Goal: Complete application form: Complete application form

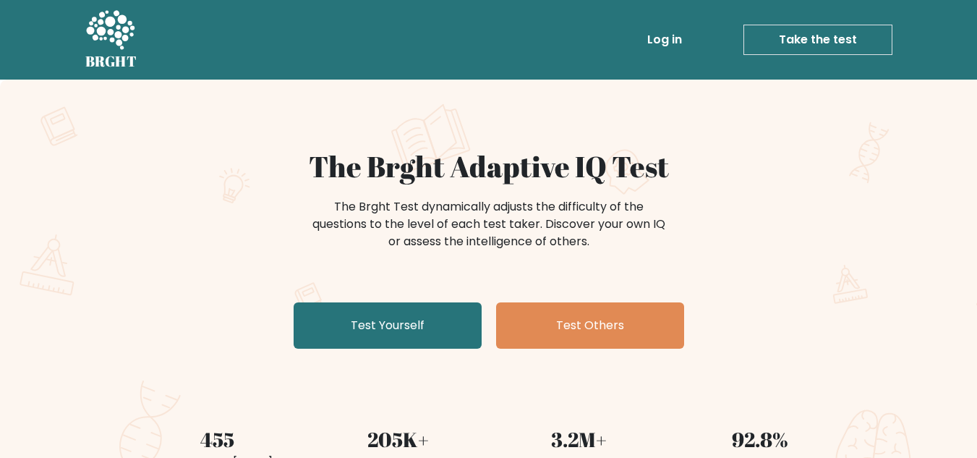
click at [806, 50] on link "Take the test" at bounding box center [818, 40] width 149 height 30
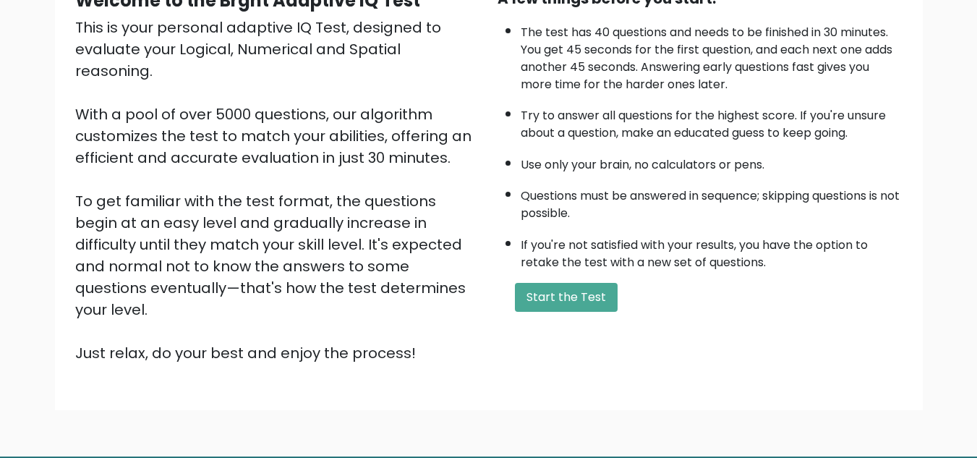
scroll to position [163, 0]
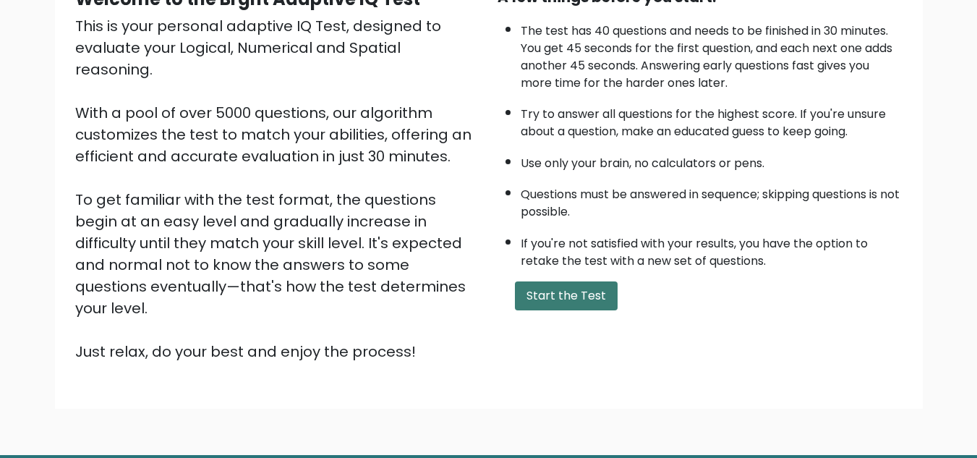
click at [543, 294] on button "Start the Test" at bounding box center [566, 295] width 103 height 29
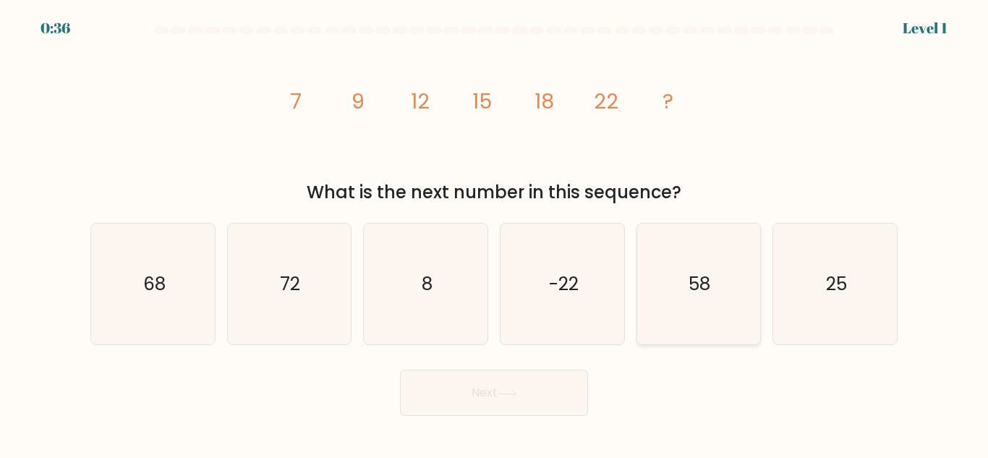
click at [663, 284] on icon "58" at bounding box center [698, 284] width 121 height 121
click at [495, 233] on input "e. 58" at bounding box center [494, 231] width 1 height 4
radio input "true"
click at [456, 402] on button "Next" at bounding box center [494, 393] width 188 height 46
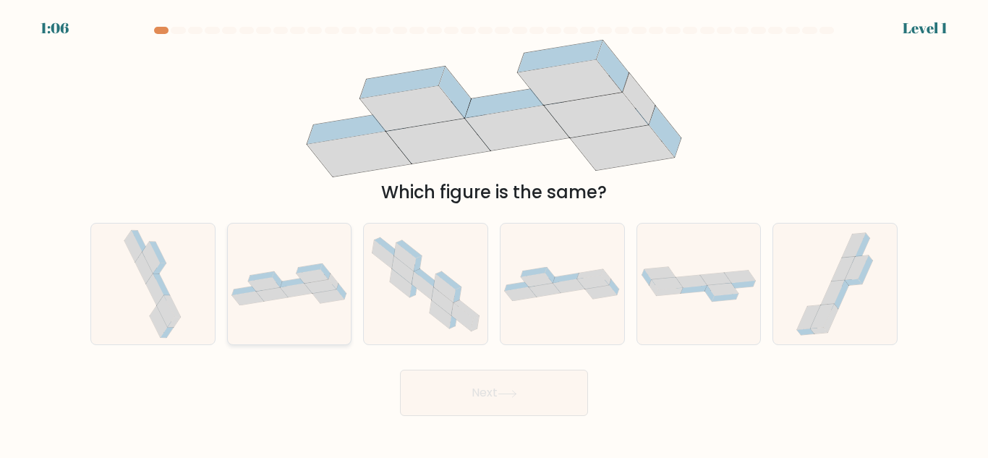
click at [287, 327] on div at bounding box center [289, 284] width 125 height 122
click at [494, 233] on input "b." at bounding box center [494, 231] width 1 height 4
radio input "true"
click at [487, 396] on button "Next" at bounding box center [494, 393] width 188 height 46
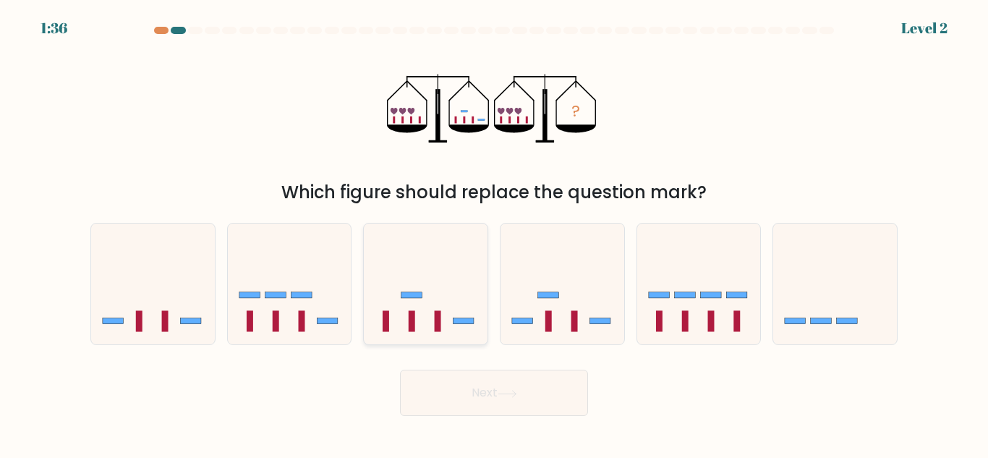
click at [449, 334] on icon at bounding box center [426, 284] width 124 height 102
click at [494, 233] on input "c." at bounding box center [494, 231] width 1 height 4
radio input "true"
click at [508, 392] on icon at bounding box center [508, 394] width 20 height 8
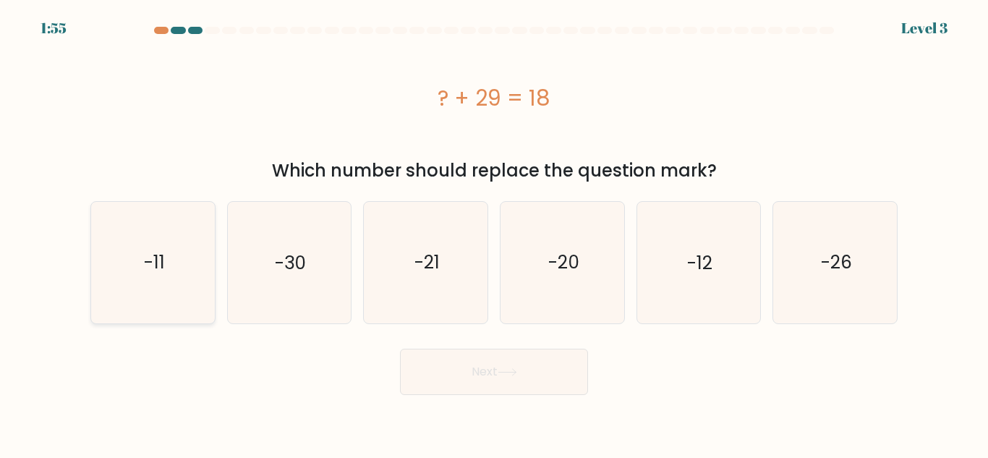
click at [145, 288] on icon "-11" at bounding box center [153, 262] width 121 height 121
click at [494, 233] on input "a. -11" at bounding box center [494, 231] width 1 height 4
radio input "true"
click at [485, 366] on button "Next" at bounding box center [494, 372] width 188 height 46
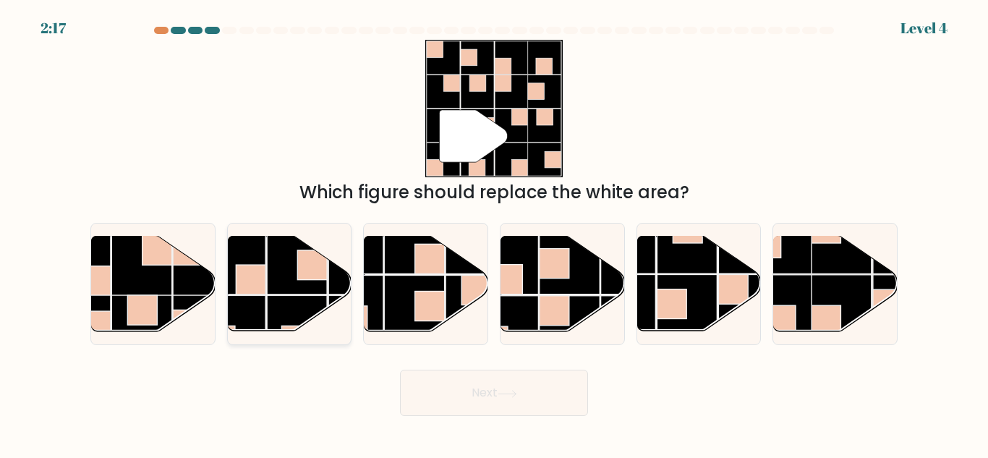
click at [274, 300] on rect at bounding box center [297, 326] width 60 height 60
click at [494, 233] on input "b." at bounding box center [494, 231] width 1 height 4
radio input "true"
click at [524, 402] on button "Next" at bounding box center [494, 393] width 188 height 46
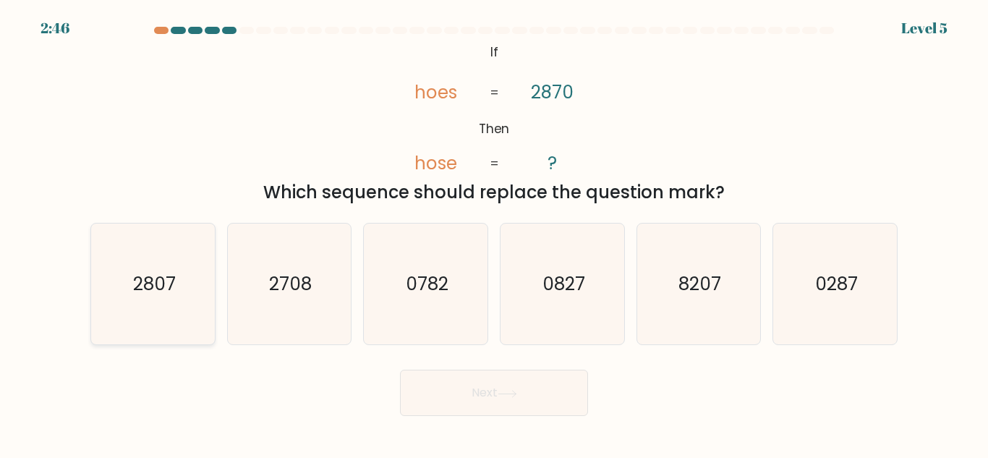
click at [144, 317] on icon "2807" at bounding box center [153, 284] width 121 height 121
click at [494, 233] on input "a. 2807" at bounding box center [494, 231] width 1 height 4
radio input "true"
click at [482, 388] on button "Next" at bounding box center [494, 393] width 188 height 46
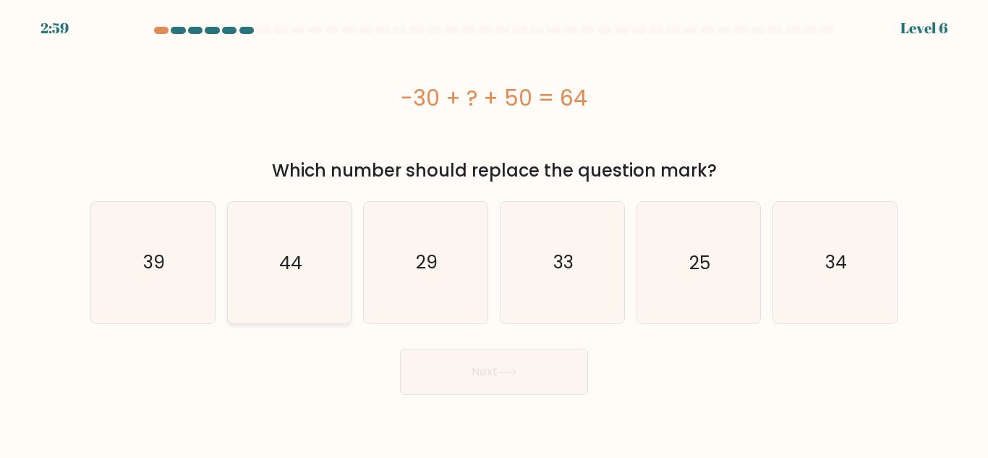
click at [304, 272] on icon "44" at bounding box center [289, 262] width 121 height 121
click at [494, 233] on input "b. 44" at bounding box center [494, 231] width 1 height 4
radio input "true"
click at [502, 379] on button "Next" at bounding box center [494, 372] width 188 height 46
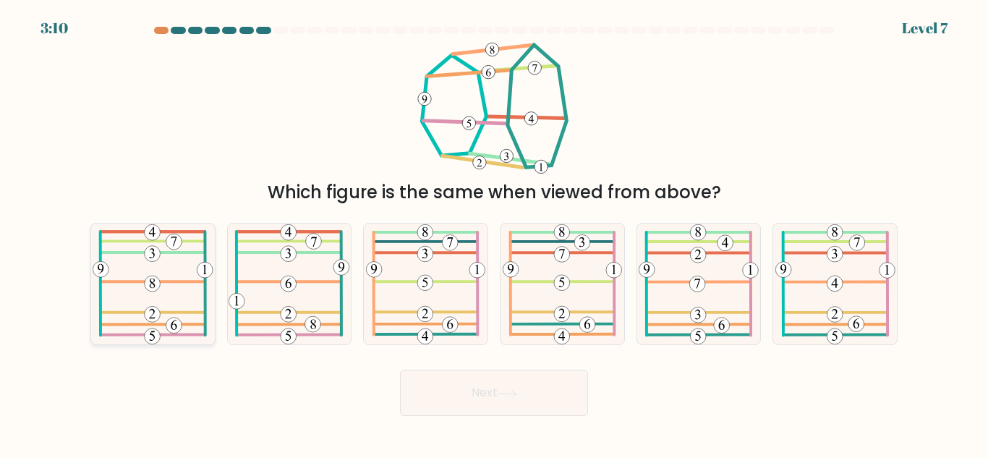
click at [109, 285] on icon at bounding box center [153, 284] width 121 height 121
click at [494, 233] on input "a." at bounding box center [494, 231] width 1 height 4
radio input "true"
click at [477, 388] on button "Next" at bounding box center [494, 393] width 188 height 46
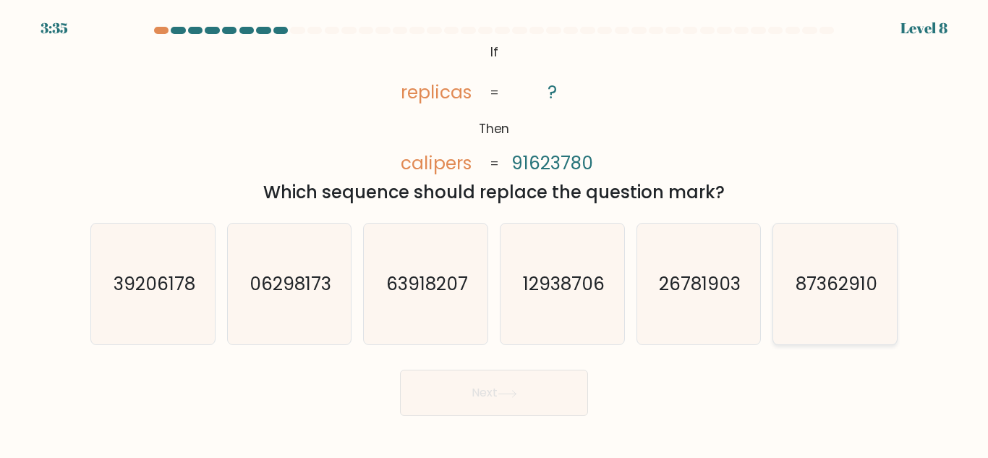
click at [820, 274] on text "87362910" at bounding box center [837, 283] width 82 height 25
click at [495, 233] on input "f. 87362910" at bounding box center [494, 231] width 1 height 4
radio input "true"
click at [468, 404] on button "Next" at bounding box center [494, 393] width 188 height 46
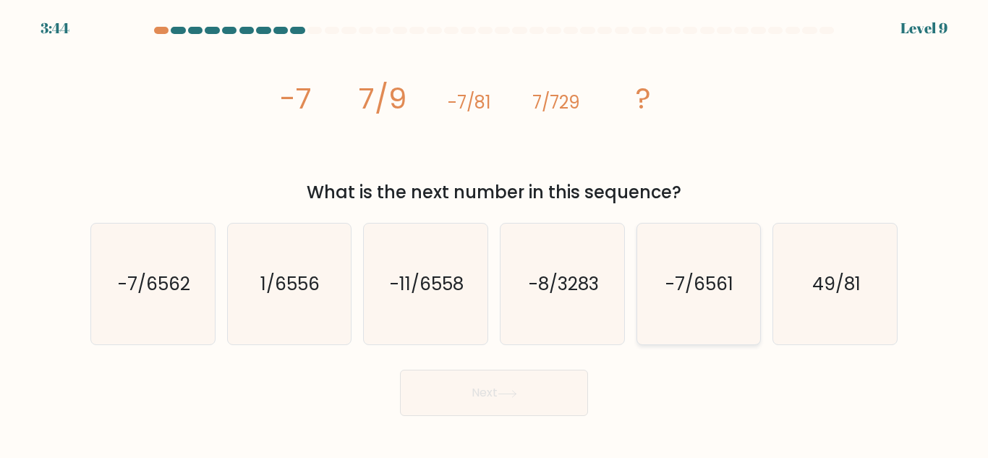
click at [692, 297] on text "-7/6561" at bounding box center [700, 283] width 68 height 25
click at [495, 233] on input "e. -7/6561" at bounding box center [494, 231] width 1 height 4
radio input "true"
click at [464, 401] on button "Next" at bounding box center [494, 393] width 188 height 46
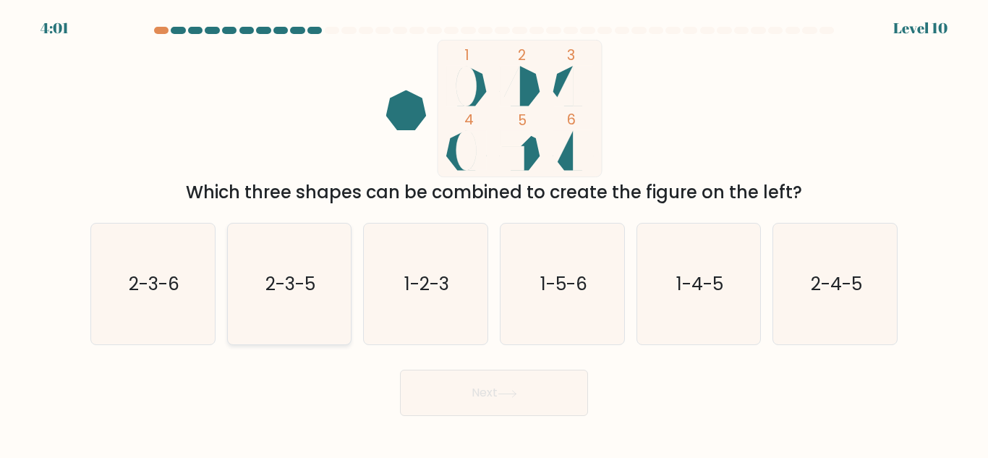
click at [227, 331] on div "2-3-5" at bounding box center [289, 284] width 125 height 122
click at [494, 233] on input "b. 2-3-5" at bounding box center [494, 231] width 1 height 4
radio input "true"
click at [148, 279] on text "2-3-6" at bounding box center [154, 283] width 51 height 25
click at [494, 233] on input "a. 2-3-6" at bounding box center [494, 231] width 1 height 4
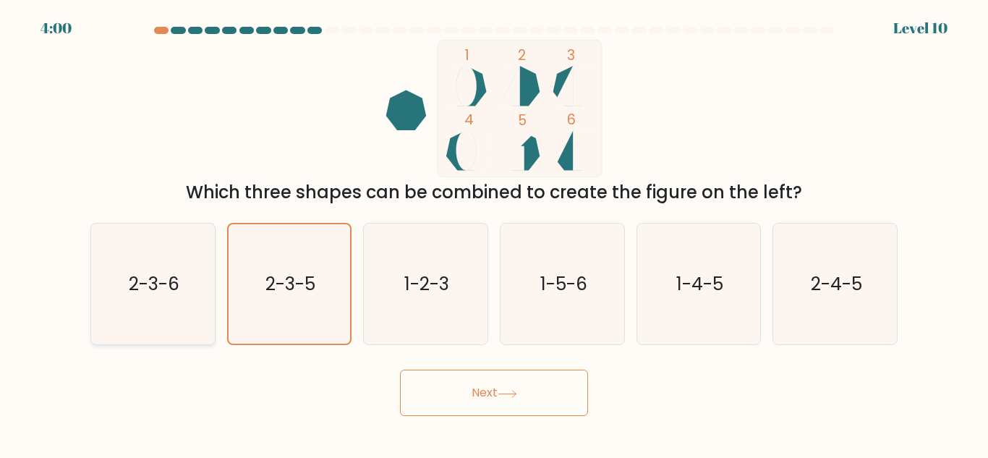
radio input "true"
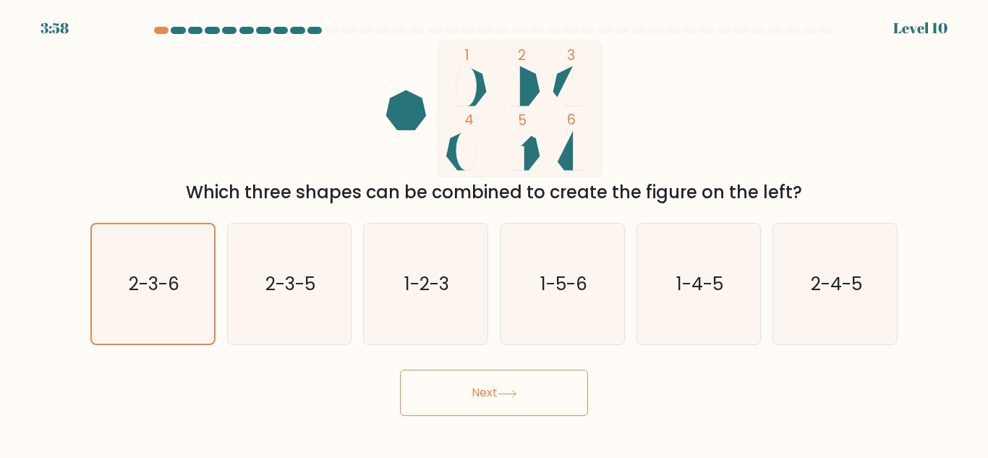
click at [483, 387] on button "Next" at bounding box center [494, 393] width 188 height 46
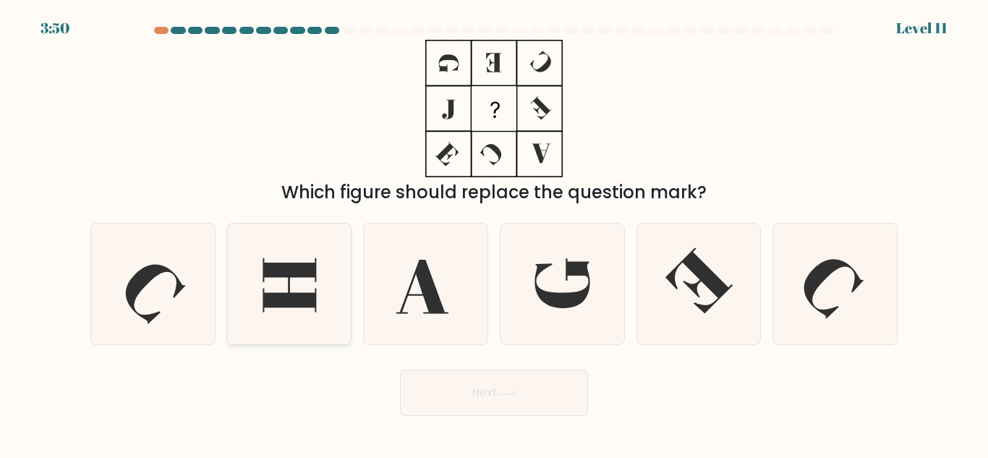
click at [271, 285] on icon at bounding box center [289, 284] width 121 height 121
click at [494, 233] on input "b." at bounding box center [494, 231] width 1 height 4
radio input "true"
click at [491, 395] on button "Next" at bounding box center [494, 393] width 188 height 46
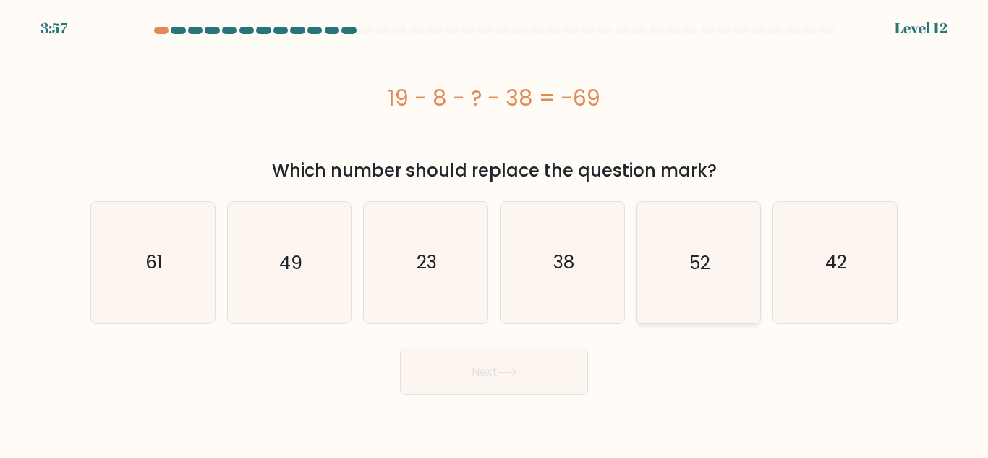
click at [702, 258] on text "52" at bounding box center [699, 262] width 21 height 25
click at [495, 233] on input "e. 52" at bounding box center [494, 231] width 1 height 4
radio input "true"
click at [439, 386] on button "Next" at bounding box center [494, 372] width 188 height 46
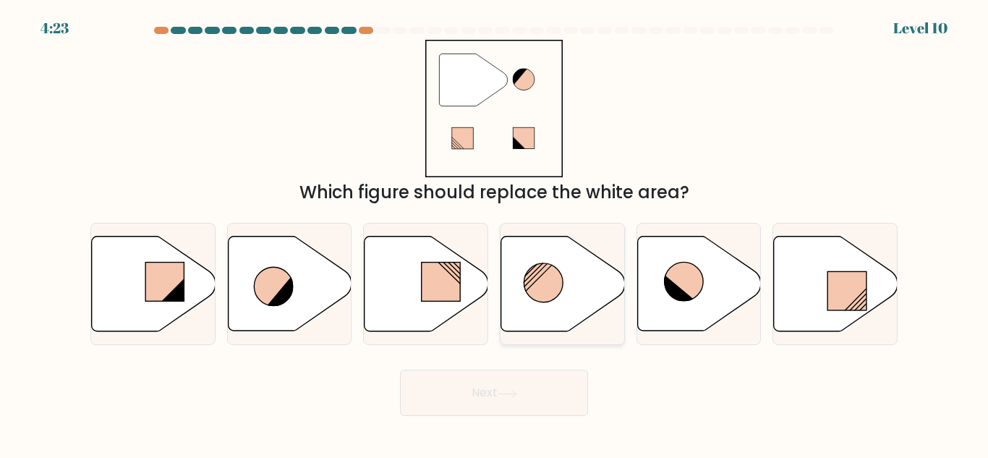
click at [540, 288] on circle at bounding box center [543, 282] width 39 height 39
click at [495, 233] on input "d." at bounding box center [494, 231] width 1 height 4
radio input "true"
click at [493, 396] on button "Next" at bounding box center [494, 393] width 188 height 46
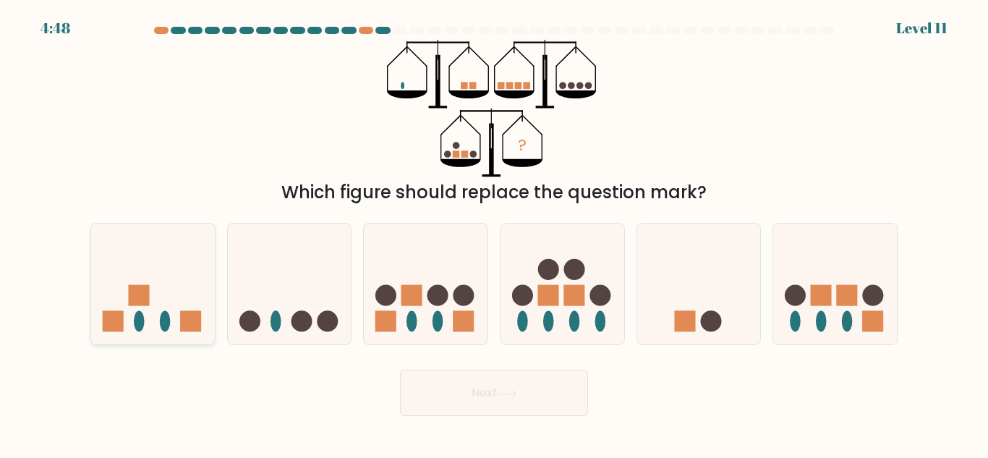
click at [182, 302] on icon at bounding box center [153, 284] width 124 height 102
click at [494, 233] on input "a." at bounding box center [494, 231] width 1 height 4
radio input "true"
click at [493, 400] on button "Next" at bounding box center [494, 393] width 188 height 46
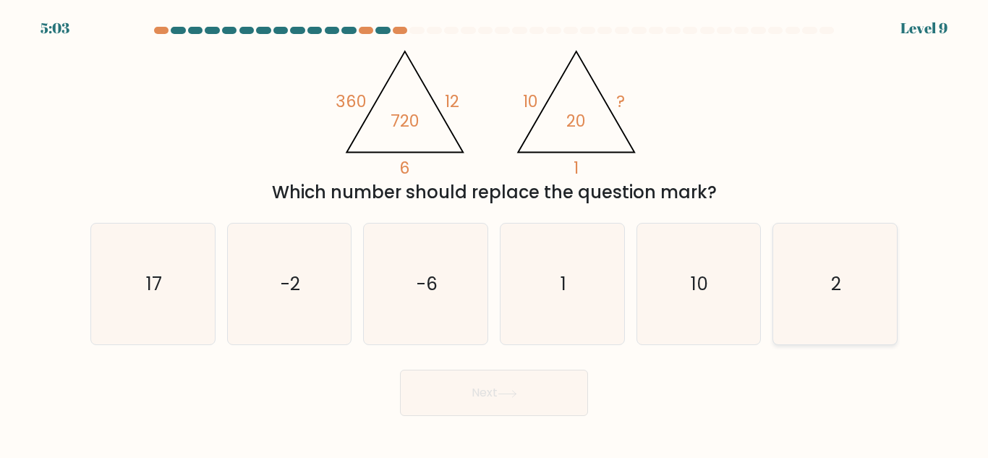
click at [843, 285] on icon "2" at bounding box center [835, 284] width 121 height 121
click at [495, 233] on input "f. 2" at bounding box center [494, 231] width 1 height 4
radio input "true"
click at [449, 401] on button "Next" at bounding box center [494, 393] width 188 height 46
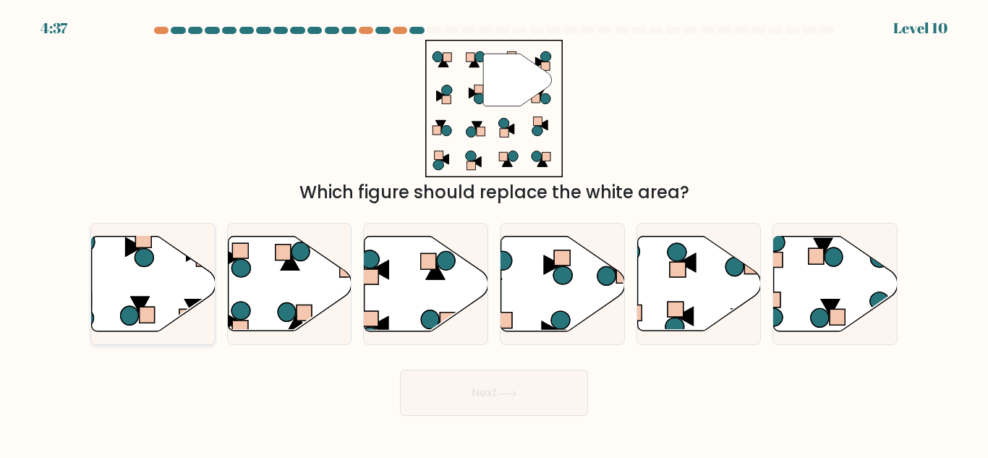
click at [131, 255] on icon at bounding box center [154, 284] width 124 height 95
click at [494, 233] on input "a." at bounding box center [494, 231] width 1 height 4
radio input "true"
click at [503, 385] on button "Next" at bounding box center [494, 393] width 188 height 46
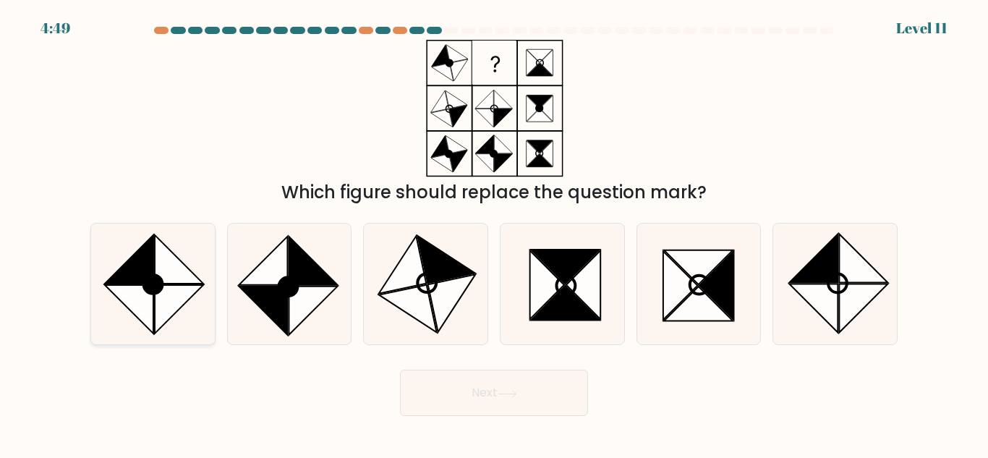
click at [155, 279] on circle at bounding box center [153, 284] width 27 height 27
click at [494, 233] on input "a." at bounding box center [494, 231] width 1 height 4
radio input "true"
click at [509, 415] on button "Next" at bounding box center [494, 393] width 188 height 46
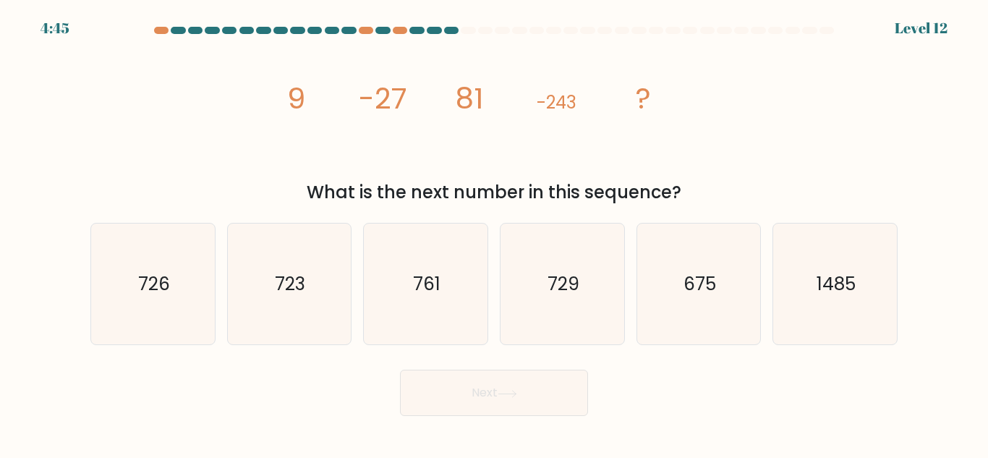
click at [498, 393] on button "Next" at bounding box center [494, 393] width 188 height 46
click at [543, 316] on icon "729" at bounding box center [562, 284] width 121 height 121
click at [495, 233] on input "d. 729" at bounding box center [494, 231] width 1 height 4
radio input "true"
click at [456, 393] on button "Next" at bounding box center [494, 393] width 188 height 46
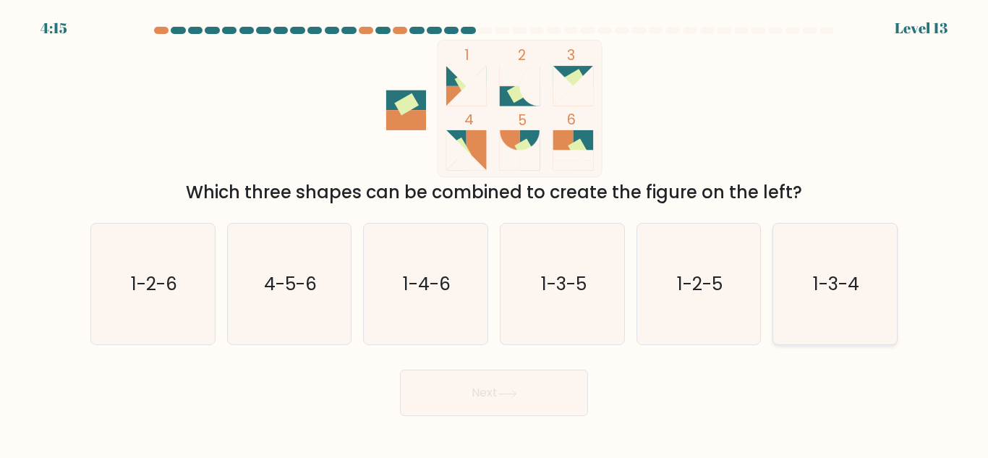
click at [823, 275] on text "1-3-4" at bounding box center [836, 283] width 46 height 25
click at [495, 233] on input "f. 1-3-4" at bounding box center [494, 231] width 1 height 4
radio input "true"
click at [468, 383] on button "Next" at bounding box center [494, 393] width 188 height 46
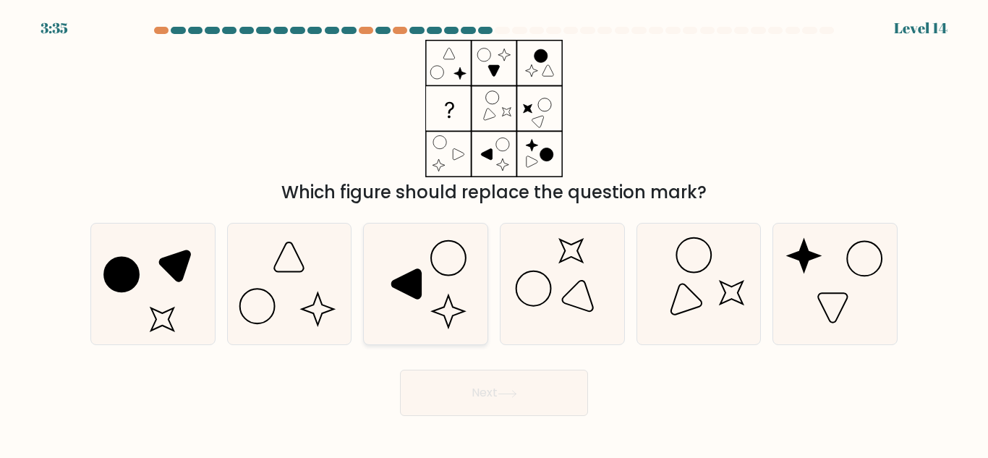
click at [420, 286] on icon at bounding box center [406, 283] width 29 height 29
click at [494, 233] on input "c." at bounding box center [494, 231] width 1 height 4
radio input "true"
click at [165, 283] on icon at bounding box center [153, 284] width 121 height 121
click at [494, 233] on input "a." at bounding box center [494, 231] width 1 height 4
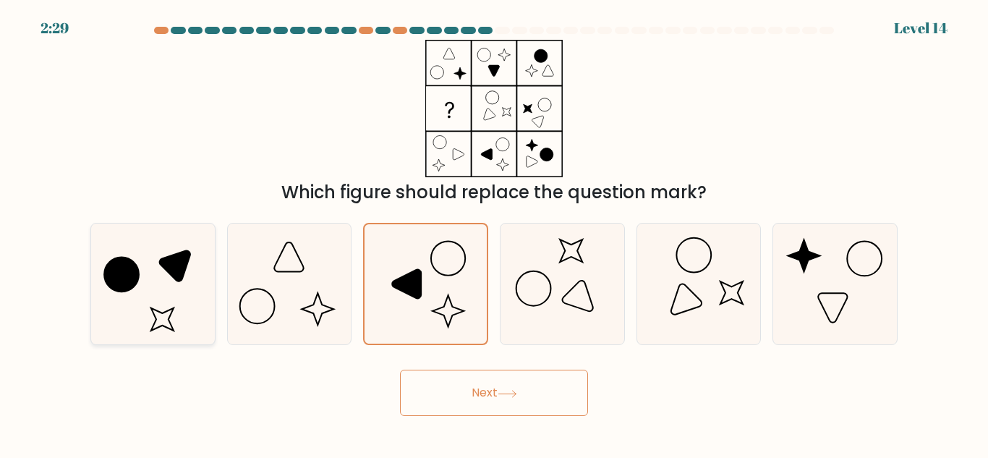
radio input "true"
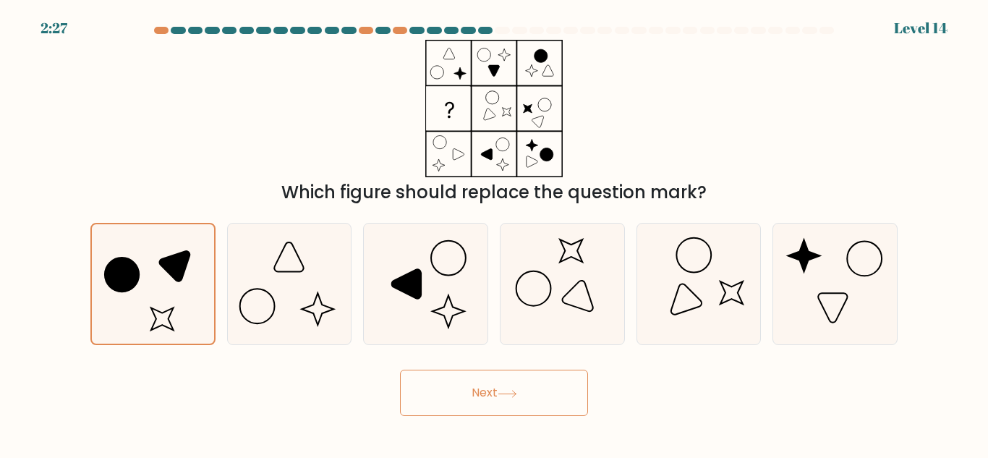
click at [516, 394] on icon at bounding box center [506, 393] width 17 height 7
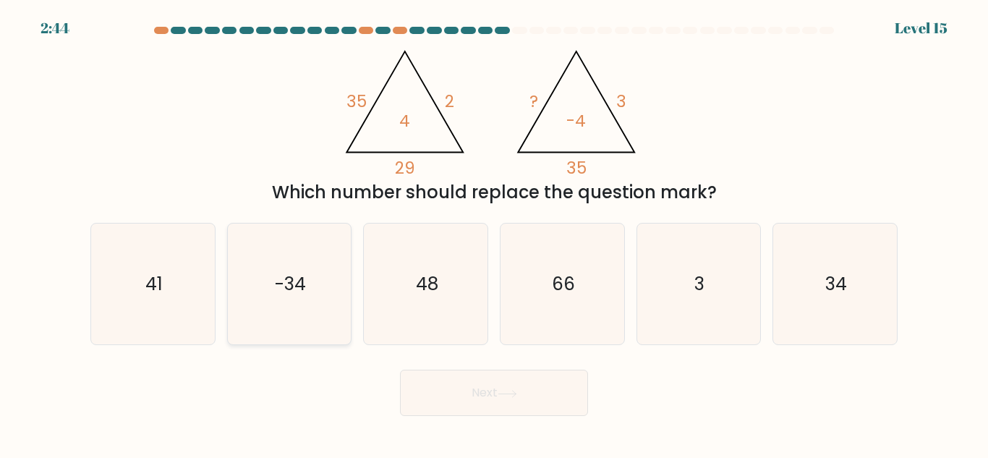
click at [307, 304] on icon "-34" at bounding box center [289, 284] width 121 height 121
click at [494, 233] on input "b. -34" at bounding box center [494, 231] width 1 height 4
radio input "true"
click at [498, 404] on button "Next" at bounding box center [494, 393] width 188 height 46
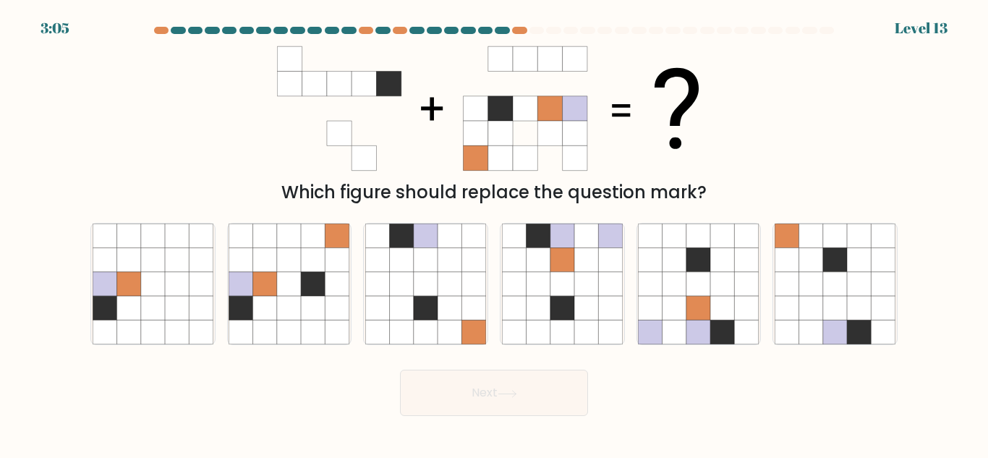
click at [522, 362] on div "Next" at bounding box center [494, 389] width 825 height 54
click at [552, 300] on icon at bounding box center [563, 308] width 24 height 24
click at [495, 233] on input "d." at bounding box center [494, 231] width 1 height 4
radio input "true"
click at [273, 290] on icon at bounding box center [265, 284] width 24 height 24
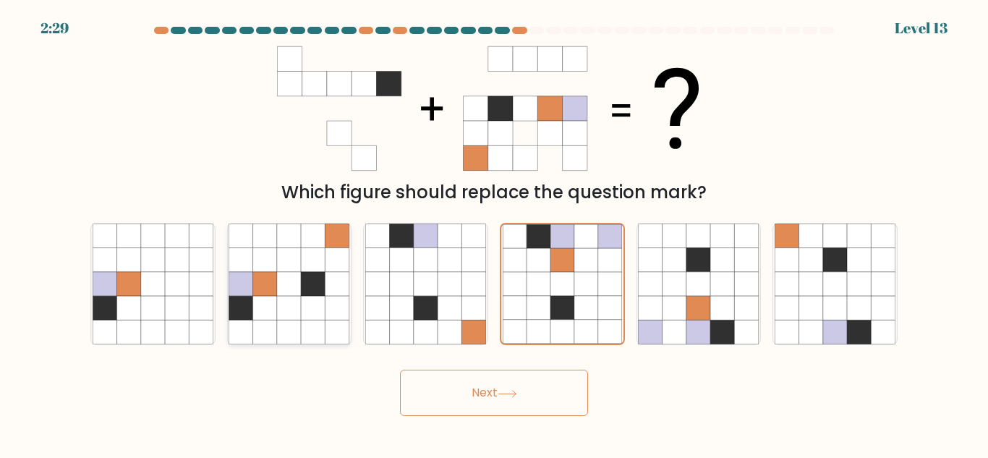
click at [494, 233] on input "b." at bounding box center [494, 231] width 1 height 4
radio input "true"
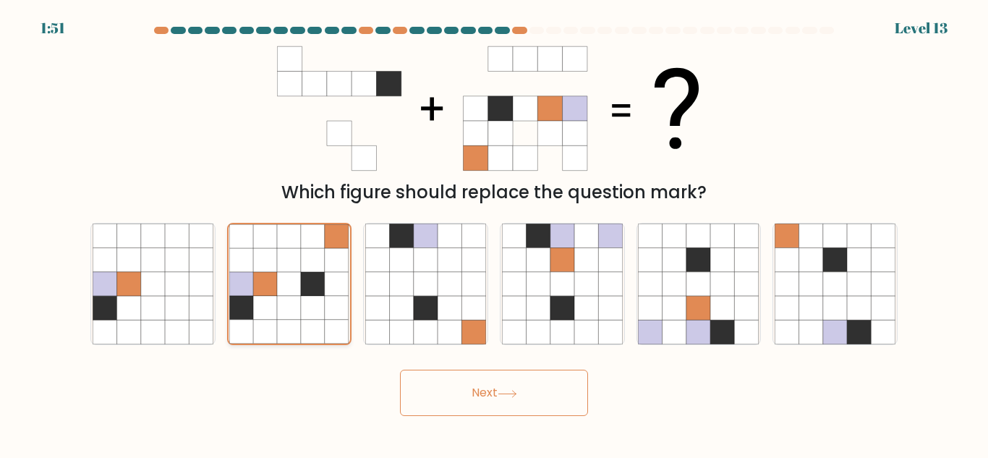
click at [273, 290] on icon at bounding box center [266, 284] width 24 height 24
click at [494, 233] on input "b." at bounding box center [494, 231] width 1 height 4
click at [483, 394] on button "Next" at bounding box center [494, 393] width 188 height 46
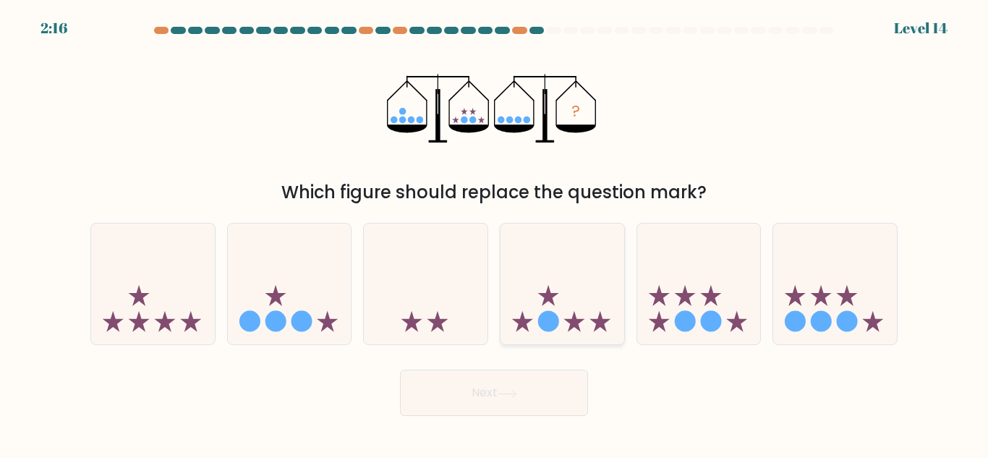
click at [546, 311] on icon at bounding box center [563, 284] width 124 height 102
click at [495, 233] on input "d." at bounding box center [494, 231] width 1 height 4
radio input "true"
click at [473, 396] on button "Next" at bounding box center [494, 393] width 188 height 46
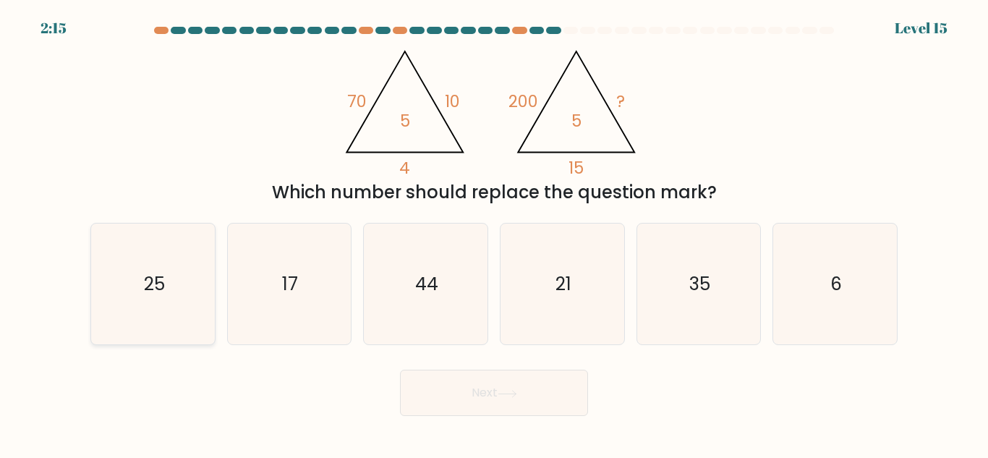
click at [129, 276] on icon "25" at bounding box center [153, 284] width 121 height 121
click at [494, 233] on input "a. 25" at bounding box center [494, 231] width 1 height 4
radio input "true"
click at [481, 388] on button "Next" at bounding box center [494, 393] width 188 height 46
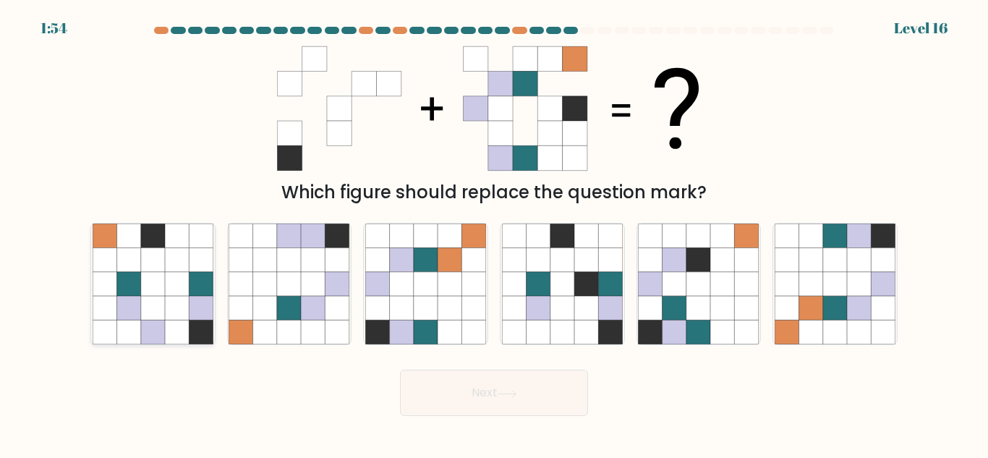
click at [150, 310] on icon at bounding box center [153, 308] width 24 height 24
click at [494, 233] on input "a." at bounding box center [494, 231] width 1 height 4
radio input "true"
click at [493, 381] on button "Next" at bounding box center [494, 393] width 188 height 46
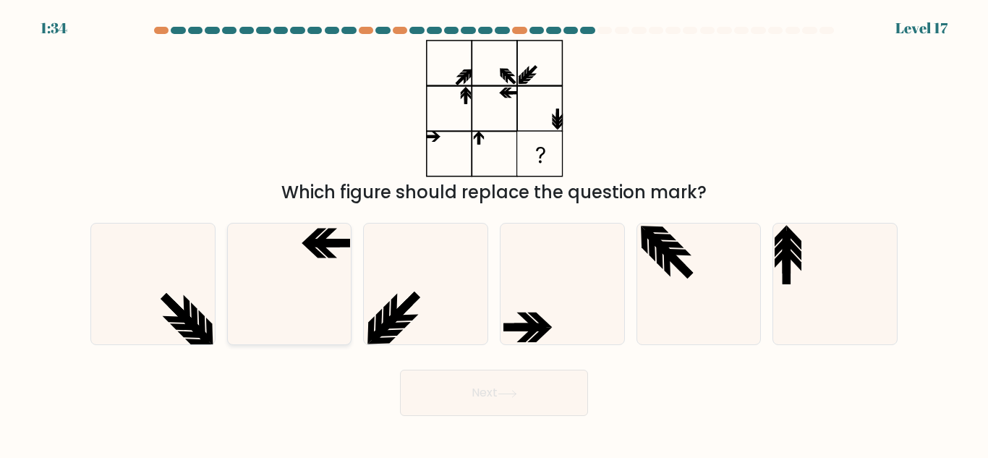
click at [313, 273] on icon at bounding box center [289, 284] width 121 height 121
click at [494, 233] on input "b." at bounding box center [494, 231] width 1 height 4
radio input "true"
click at [483, 396] on button "Next" at bounding box center [494, 393] width 188 height 46
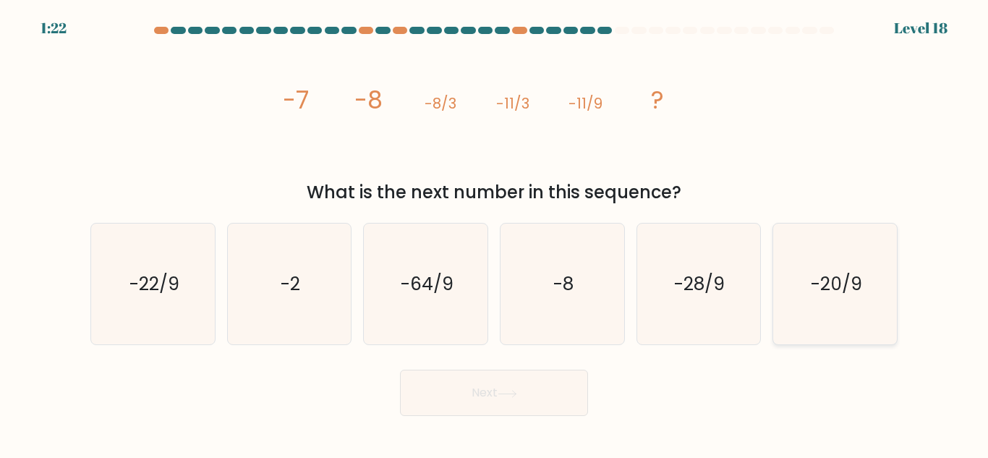
click at [858, 292] on text "-20/9" at bounding box center [836, 283] width 51 height 25
click at [495, 233] on input "f. -20/9" at bounding box center [494, 231] width 1 height 4
radio input "true"
click at [505, 399] on button "Next" at bounding box center [494, 393] width 188 height 46
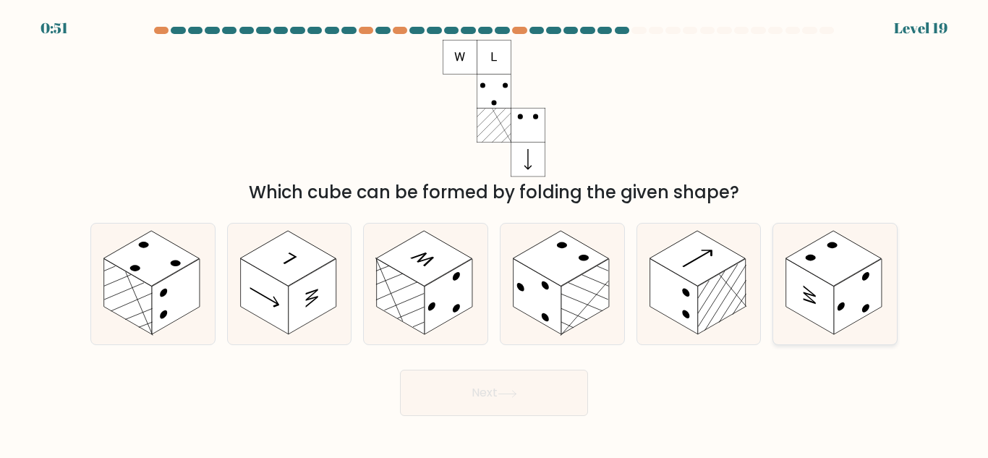
click at [833, 294] on rect at bounding box center [810, 297] width 48 height 76
click at [495, 233] on input "f." at bounding box center [494, 231] width 1 height 4
radio input "true"
click at [154, 292] on rect at bounding box center [176, 297] width 48 height 76
click at [494, 233] on input "a." at bounding box center [494, 231] width 1 height 4
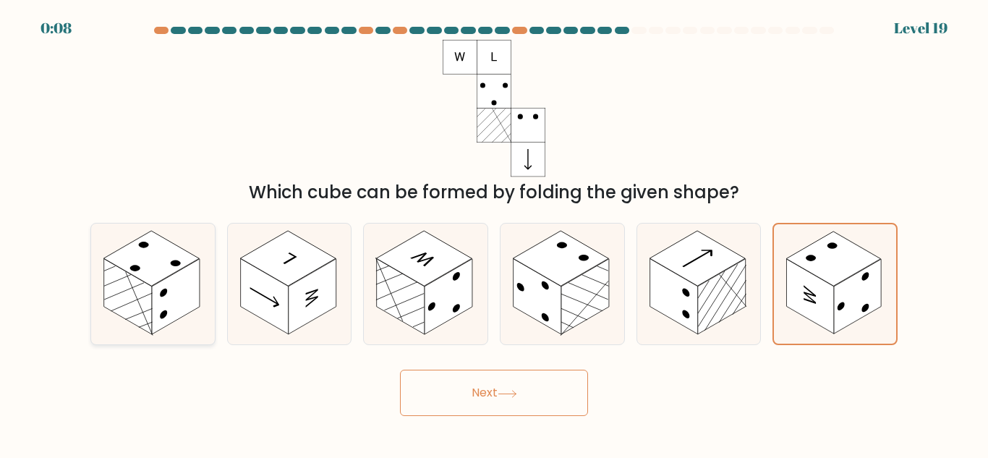
radio input "true"
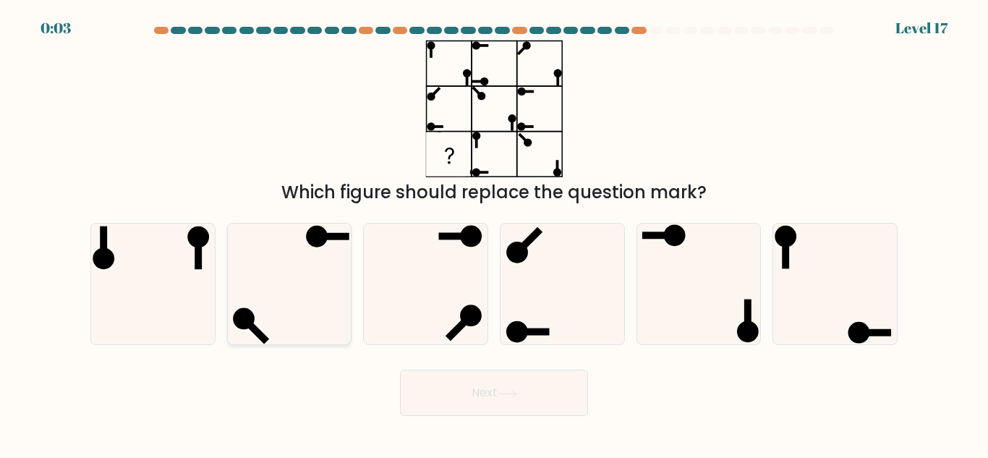
click at [296, 313] on icon at bounding box center [289, 284] width 121 height 121
click at [494, 233] on input "b." at bounding box center [494, 231] width 1 height 4
radio input "true"
click at [472, 393] on button "Next" at bounding box center [494, 393] width 188 height 46
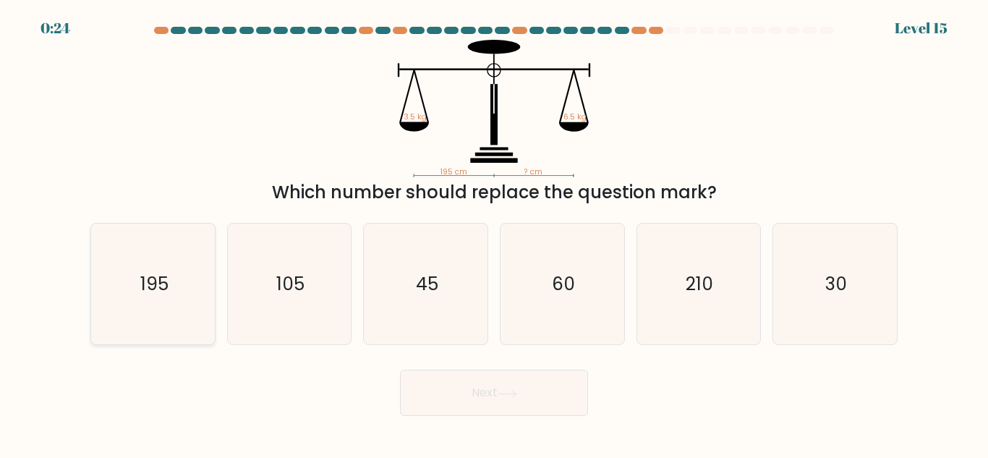
click at [93, 271] on icon "195" at bounding box center [153, 284] width 121 height 121
click at [494, 233] on input "a. 195" at bounding box center [494, 231] width 1 height 4
radio input "true"
click at [514, 401] on button "Next" at bounding box center [494, 393] width 188 height 46
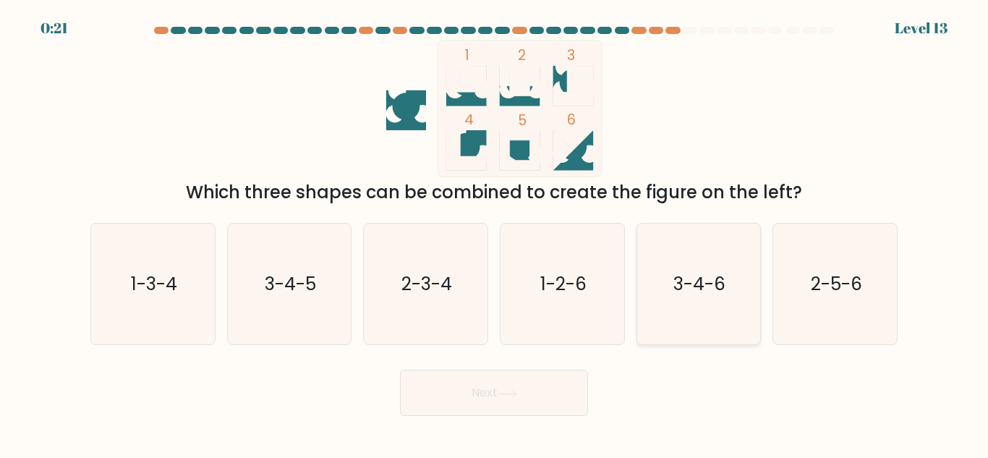
click at [708, 291] on text "3-4-6" at bounding box center [700, 283] width 52 height 25
click at [495, 233] on input "e. 3-4-6" at bounding box center [494, 231] width 1 height 4
radio input "true"
click at [453, 401] on button "Next" at bounding box center [494, 393] width 188 height 46
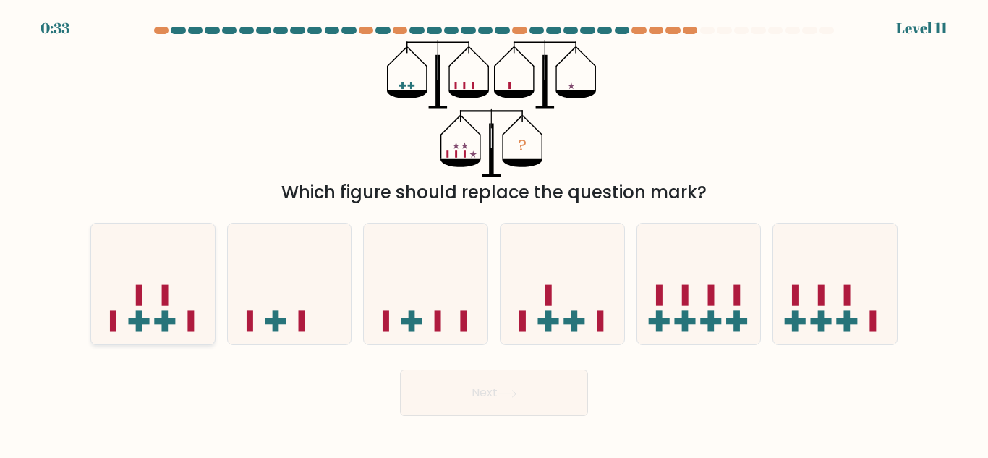
click at [158, 304] on icon at bounding box center [153, 284] width 124 height 102
click at [494, 233] on input "a." at bounding box center [494, 231] width 1 height 4
radio input "true"
click at [500, 413] on button "Next" at bounding box center [494, 393] width 188 height 46
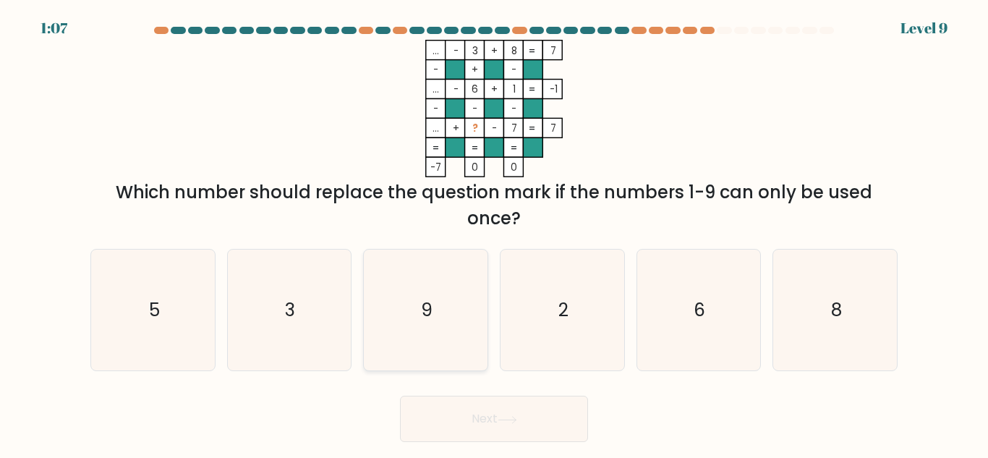
click at [412, 306] on icon "9" at bounding box center [425, 310] width 121 height 121
click at [494, 233] on input "c. 9" at bounding box center [494, 231] width 1 height 4
radio input "true"
click at [502, 423] on icon at bounding box center [508, 420] width 20 height 8
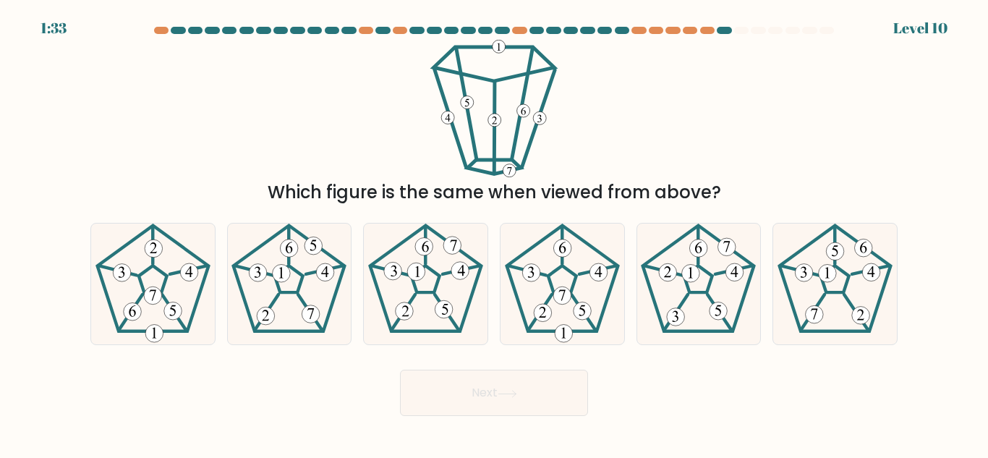
click at [66, 242] on form at bounding box center [494, 221] width 988 height 389
click at [169, 254] on icon at bounding box center [153, 284] width 121 height 121
click at [494, 233] on input "a." at bounding box center [494, 231] width 1 height 4
radio input "true"
click at [513, 383] on button "Next" at bounding box center [494, 393] width 188 height 46
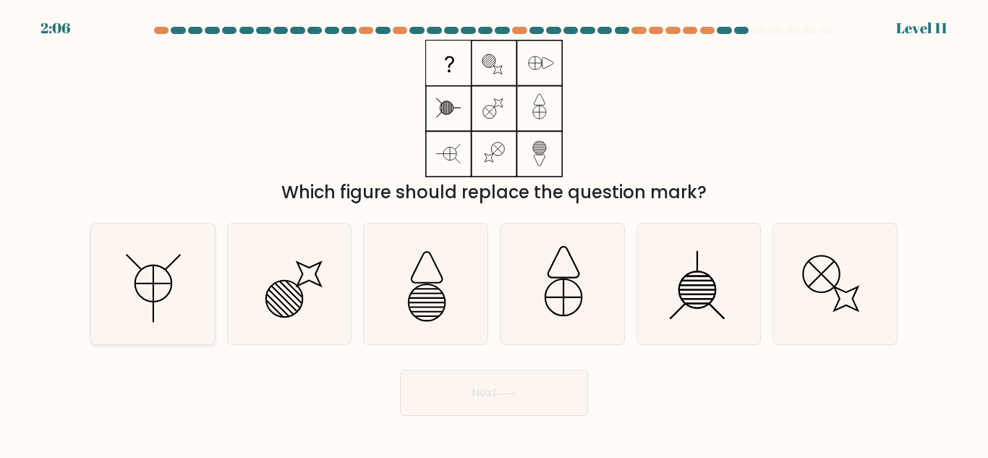
click at [131, 281] on icon at bounding box center [153, 284] width 121 height 121
click at [494, 233] on input "a." at bounding box center [494, 231] width 1 height 4
radio input "true"
click at [836, 272] on icon at bounding box center [835, 284] width 121 height 121
click at [495, 233] on input "f." at bounding box center [494, 231] width 1 height 4
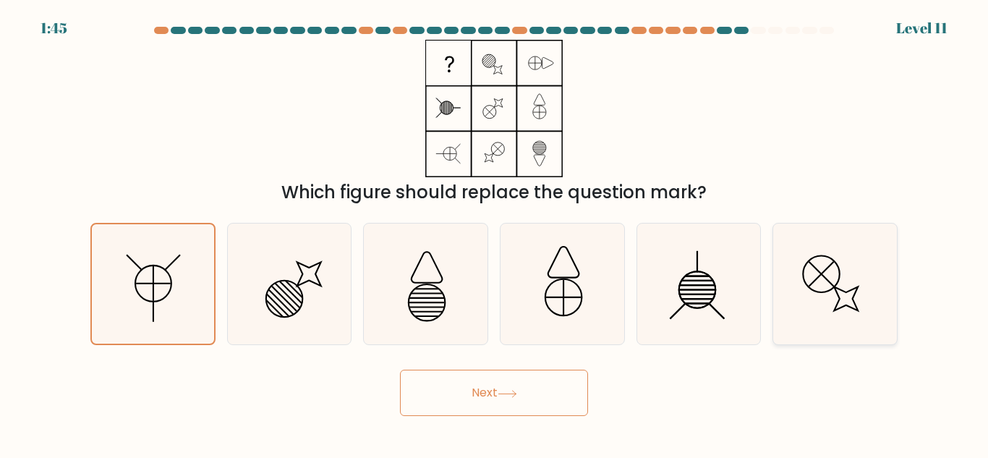
radio input "true"
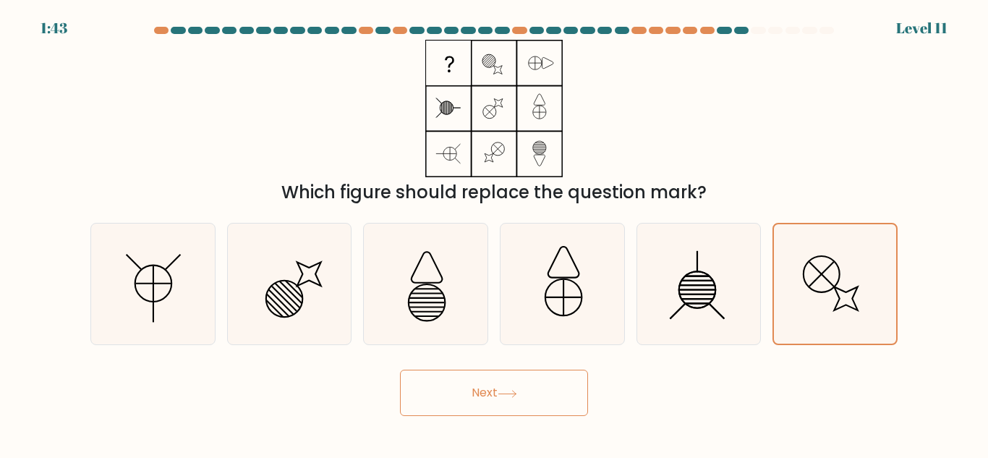
click at [477, 407] on button "Next" at bounding box center [494, 393] width 188 height 46
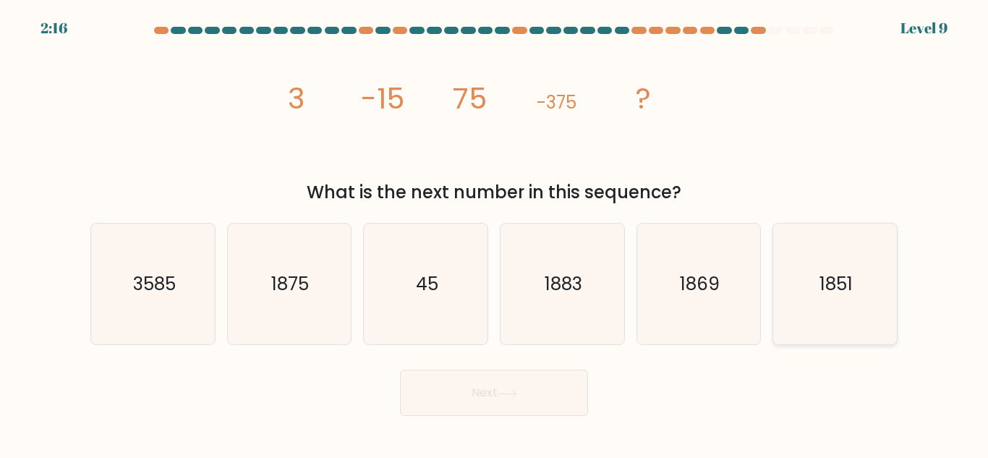
click at [817, 281] on icon "1851" at bounding box center [835, 284] width 121 height 121
click at [495, 233] on input "f. 1851" at bounding box center [494, 231] width 1 height 4
radio input "true"
click at [263, 287] on icon "1875" at bounding box center [289, 284] width 121 height 121
click at [494, 233] on input "b. 1875" at bounding box center [494, 231] width 1 height 4
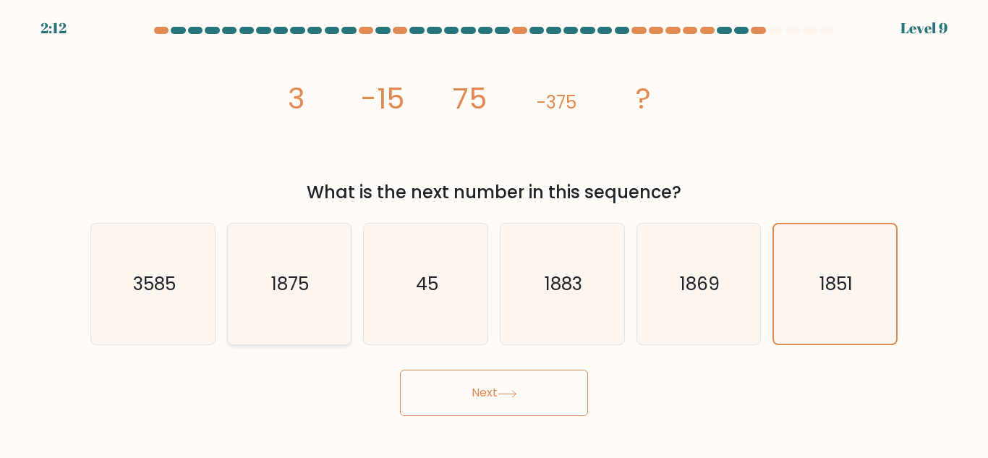
radio input "true"
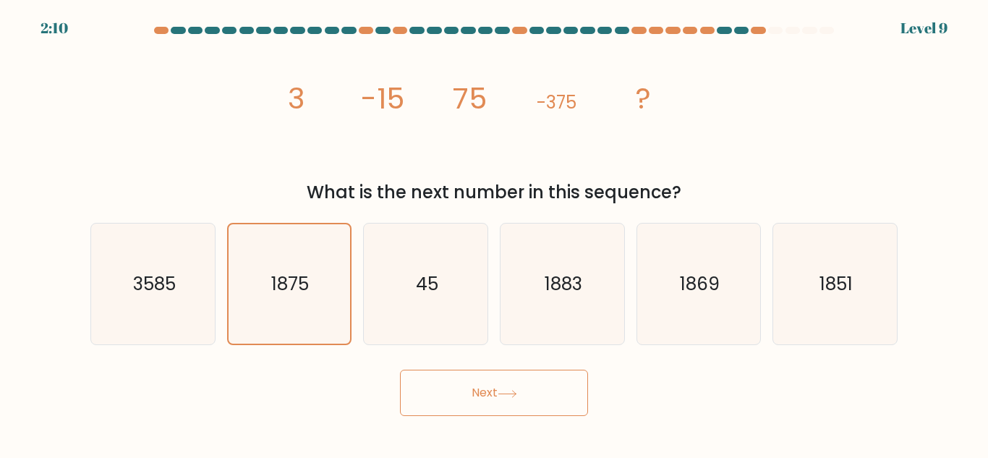
click at [504, 401] on button "Next" at bounding box center [494, 393] width 188 height 46
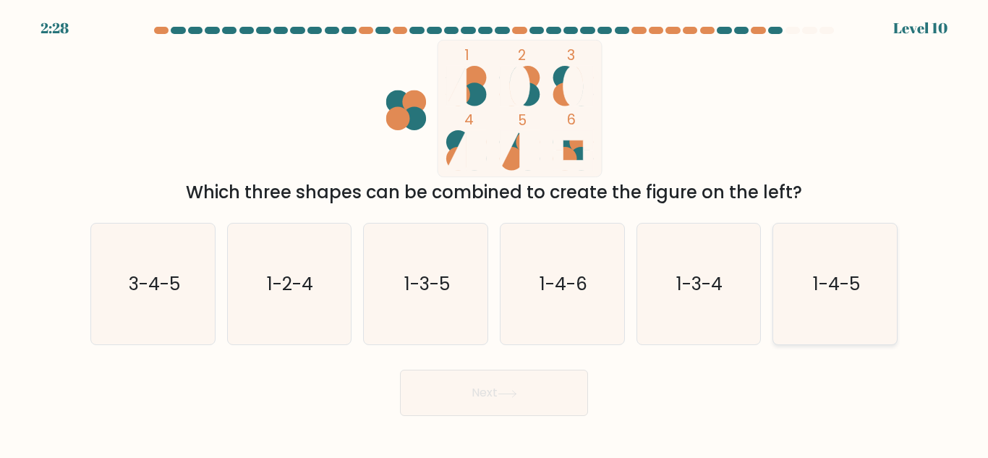
click at [825, 287] on text "1-4-5" at bounding box center [836, 283] width 47 height 25
click at [495, 233] on input "f. 1-4-5" at bounding box center [494, 231] width 1 height 4
radio input "true"
click at [453, 404] on button "Next" at bounding box center [494, 393] width 188 height 46
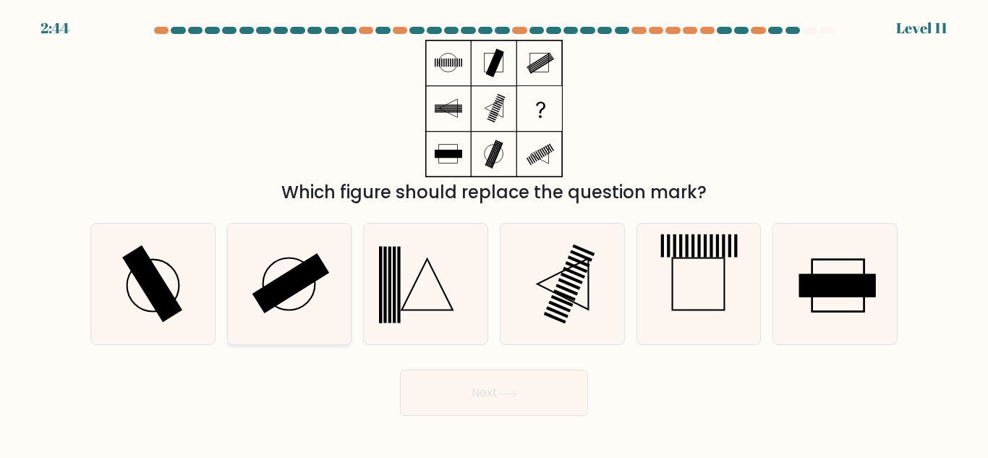
click at [258, 274] on icon at bounding box center [289, 284] width 121 height 121
click at [494, 233] on input "b." at bounding box center [494, 231] width 1 height 4
radio input "true"
click at [478, 389] on button "Next" at bounding box center [494, 393] width 188 height 46
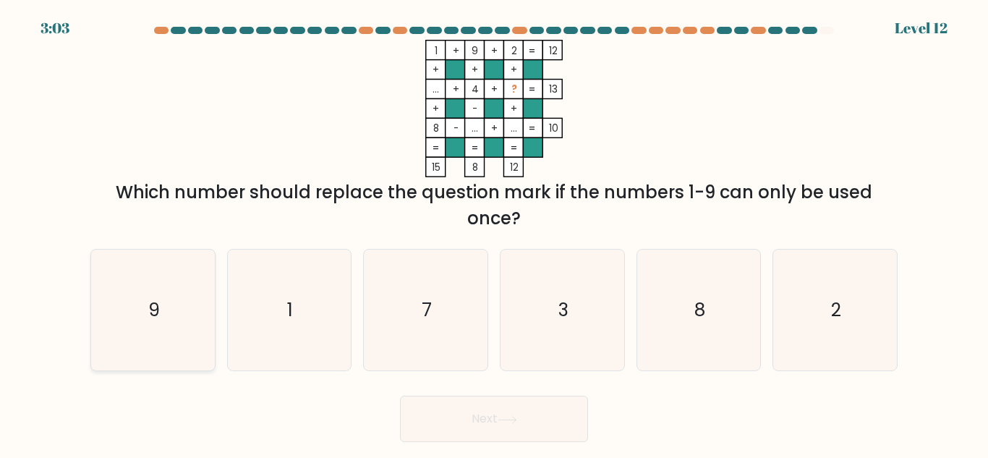
click at [128, 324] on icon "9" at bounding box center [153, 310] width 121 height 121
click at [494, 233] on input "a. 9" at bounding box center [494, 231] width 1 height 4
radio input "true"
click at [488, 430] on button "Next" at bounding box center [494, 419] width 188 height 46
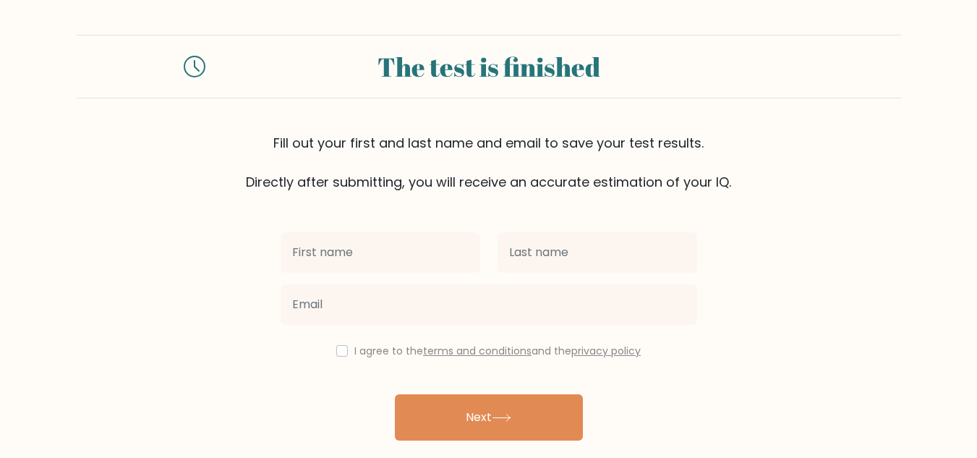
click at [411, 238] on input "text" at bounding box center [381, 252] width 200 height 41
type input "[PERSON_NAME]"
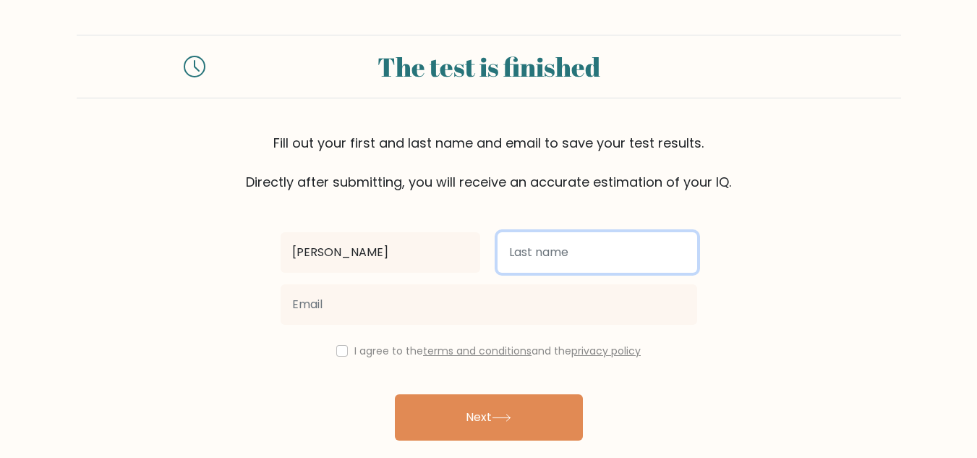
click at [574, 251] on input "text" at bounding box center [598, 252] width 200 height 41
type input "Vitan"
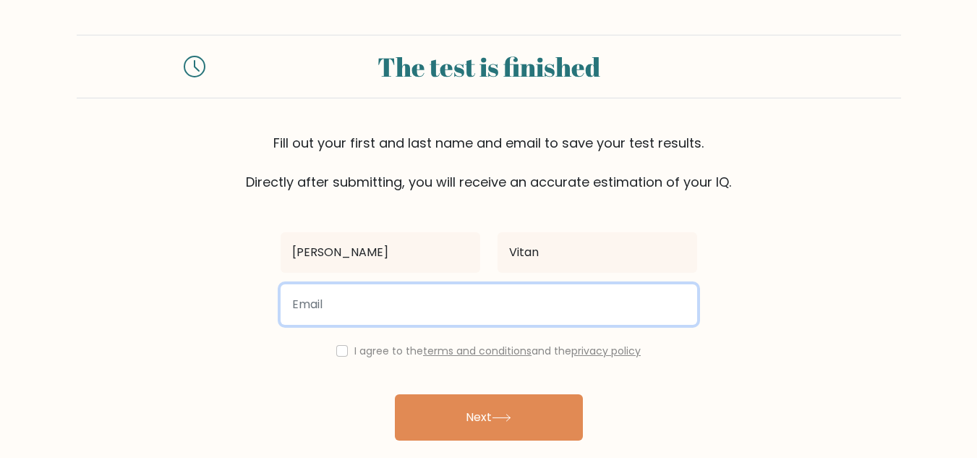
click at [441, 307] on input "email" at bounding box center [489, 304] width 417 height 41
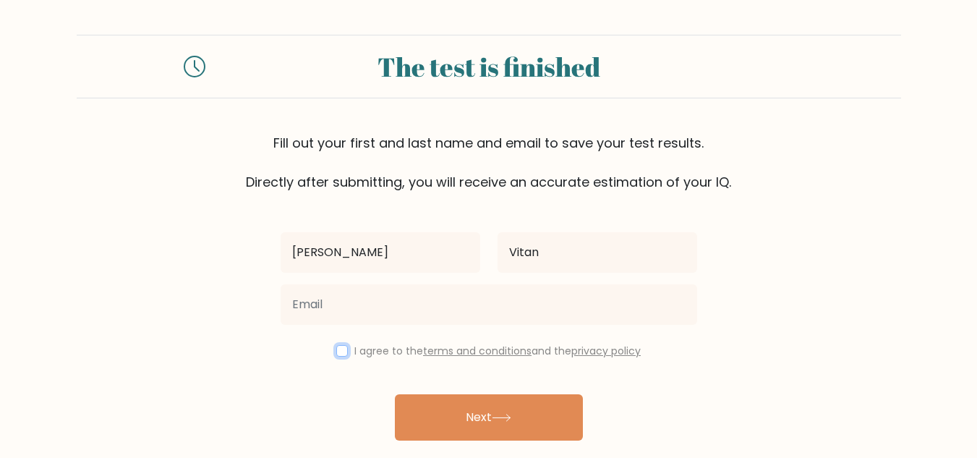
click at [340, 354] on input "checkbox" at bounding box center [342, 351] width 12 height 12
checkbox input "true"
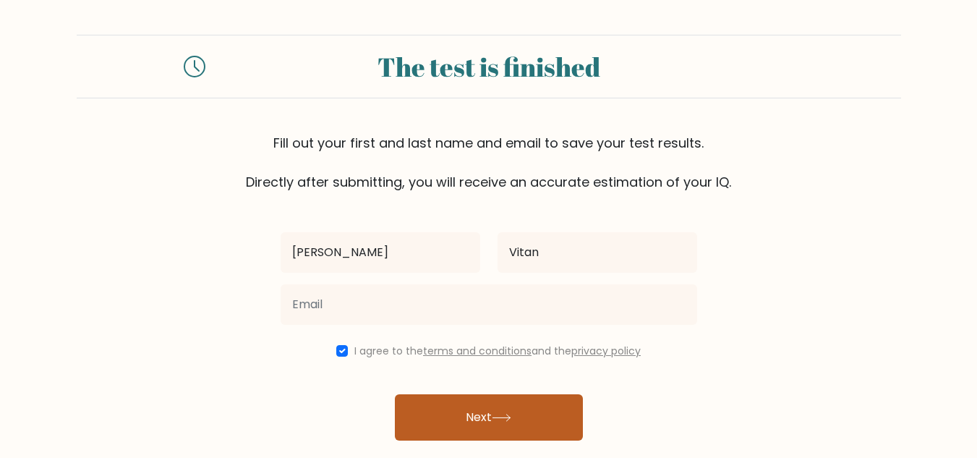
click at [480, 412] on button "Next" at bounding box center [489, 417] width 188 height 46
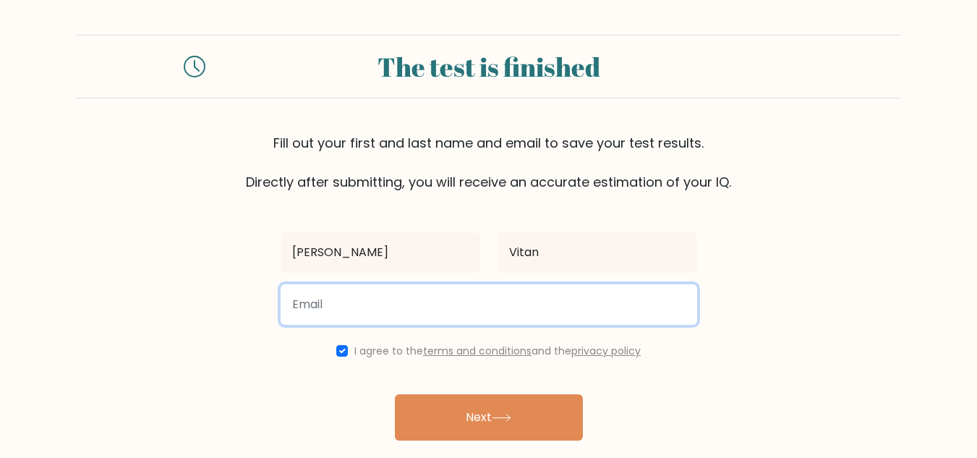
click at [315, 285] on input "email" at bounding box center [489, 304] width 417 height 41
type input "edel4rosari025@gmail.com"
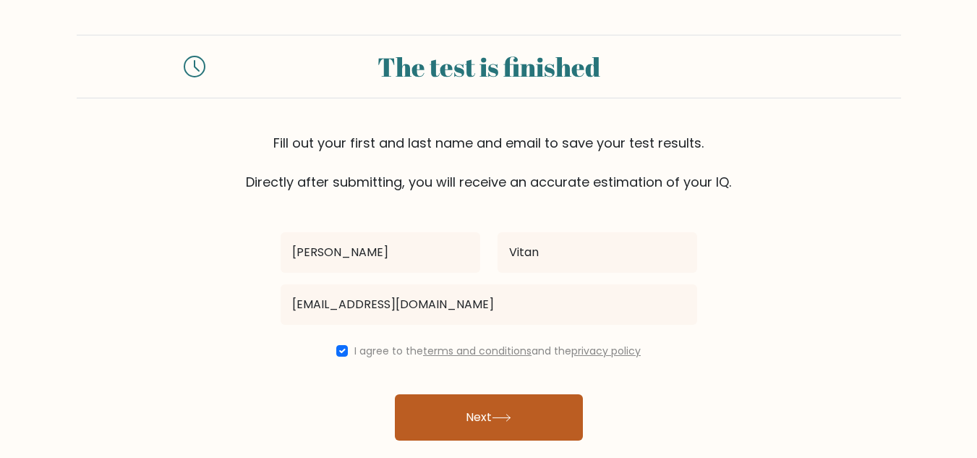
click at [467, 411] on button "Next" at bounding box center [489, 417] width 188 height 46
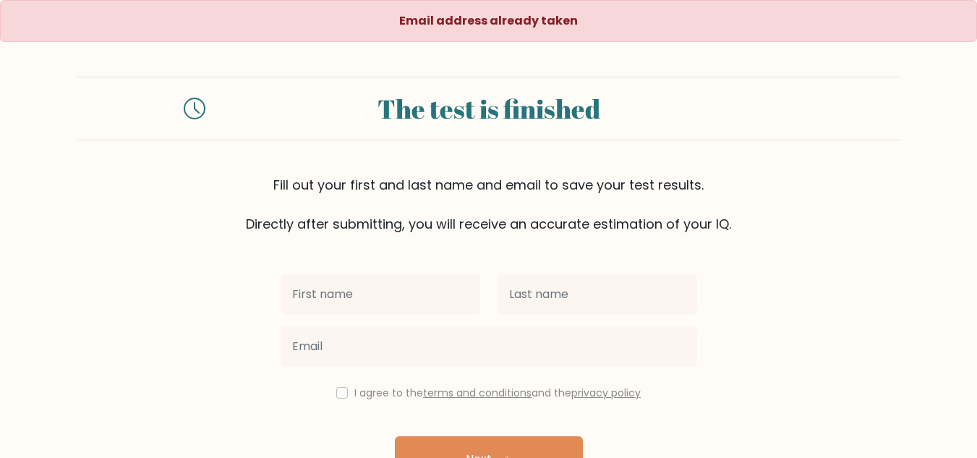
scroll to position [92, 0]
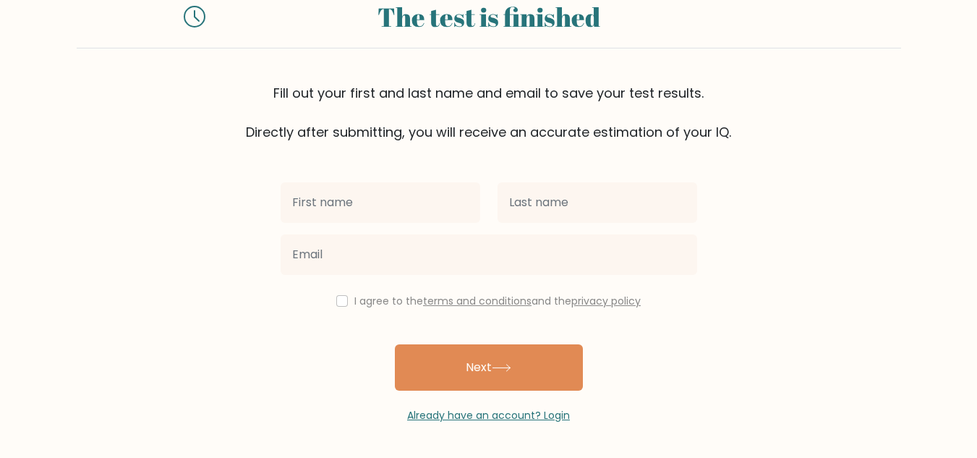
click at [438, 188] on input "text" at bounding box center [381, 202] width 200 height 41
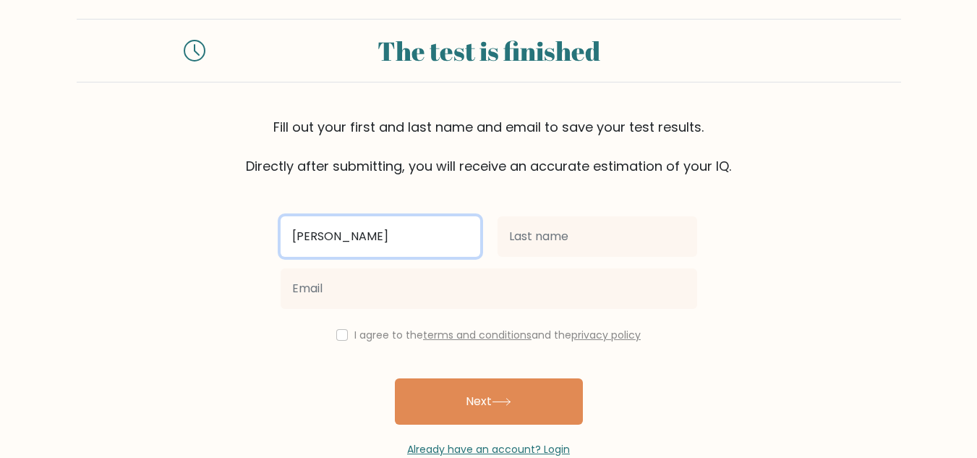
scroll to position [61, 0]
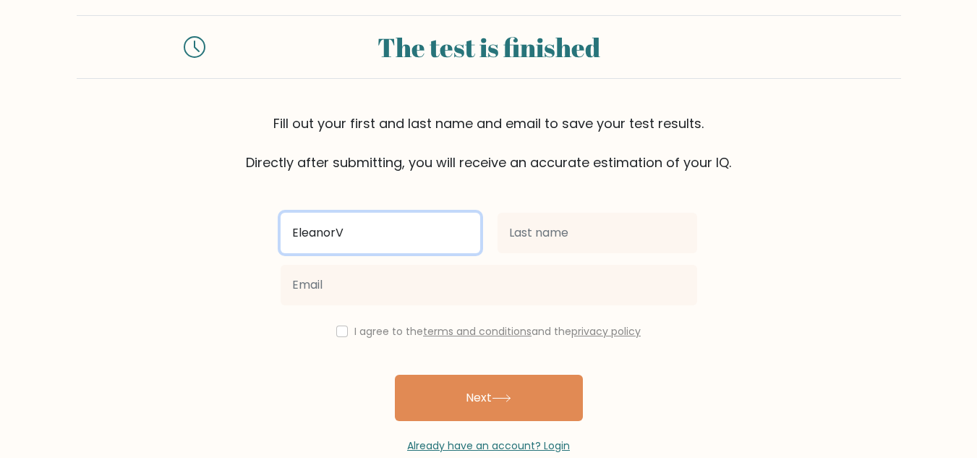
type input "[PERSON_NAME]"
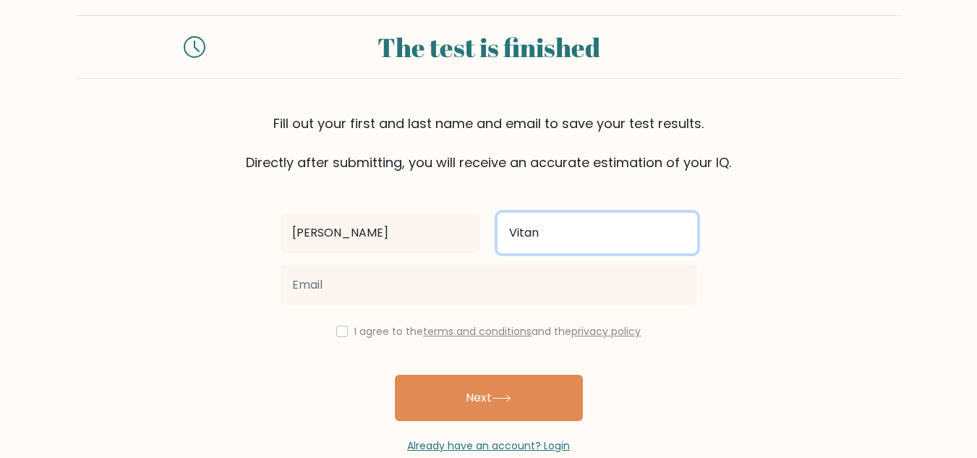
type input "Vitan"
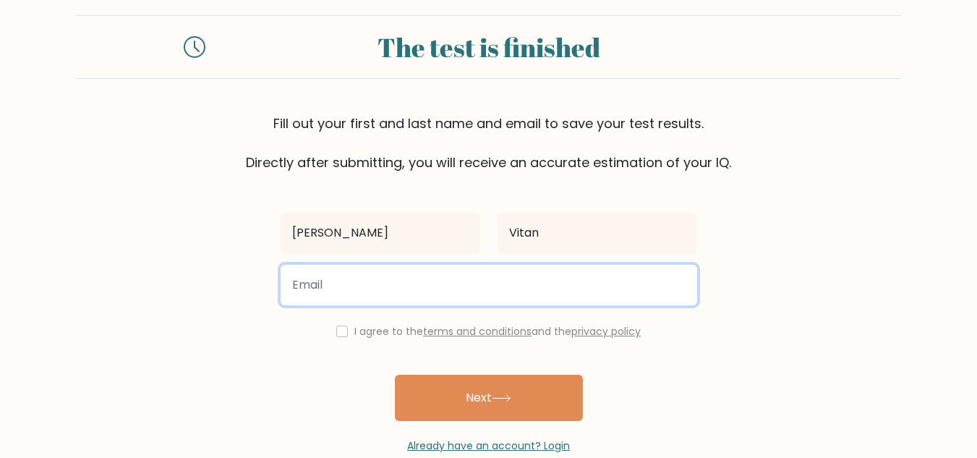
click at [409, 281] on input "email" at bounding box center [489, 285] width 417 height 41
click at [367, 288] on input "[EMAIL_ADDRESS][PERSON_NAME][DOMAIN_NAME]" at bounding box center [489, 285] width 417 height 41
type input "[EMAIL_ADDRESS][DOMAIN_NAME]"
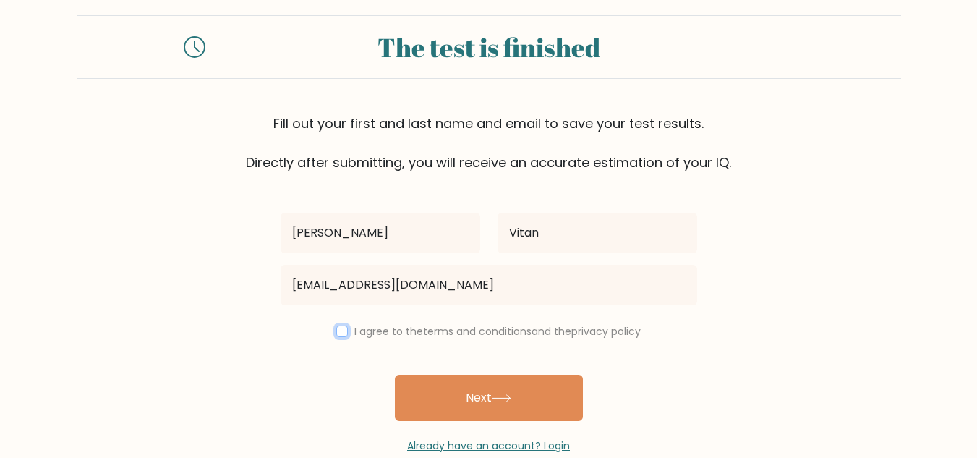
click at [340, 336] on input "checkbox" at bounding box center [342, 332] width 12 height 12
checkbox input "true"
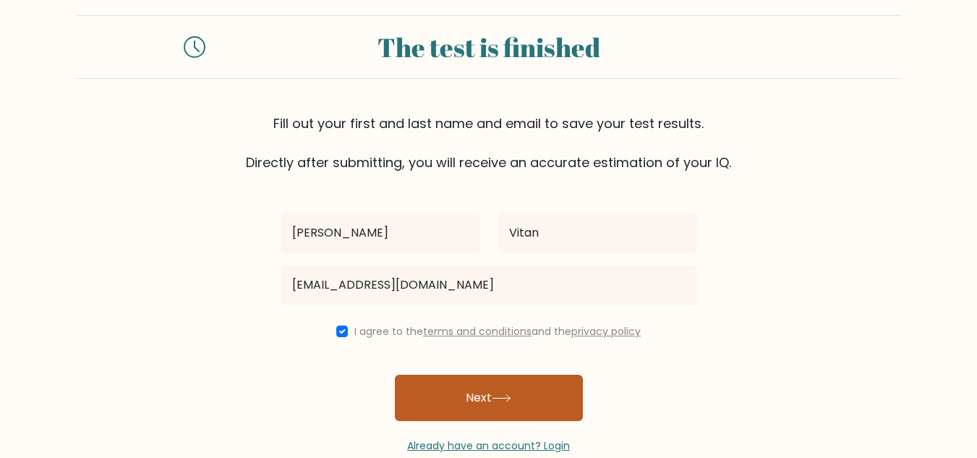
click at [493, 407] on button "Next" at bounding box center [489, 398] width 188 height 46
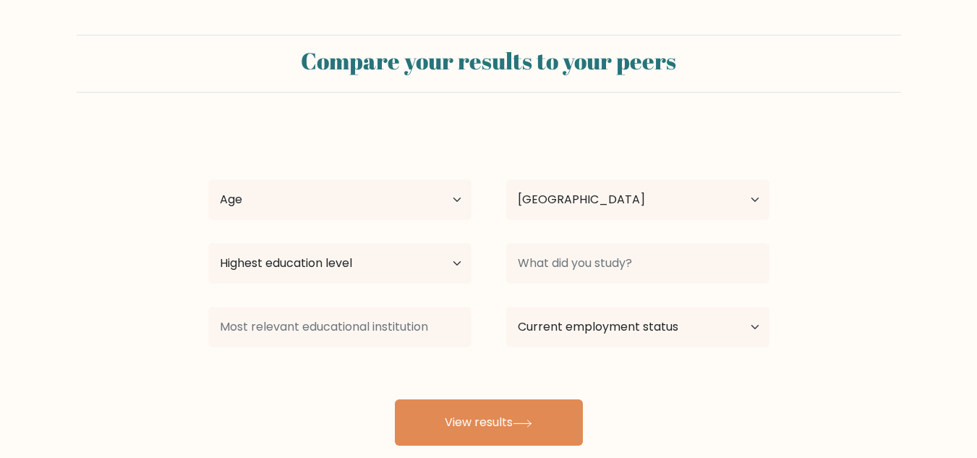
select select "PH"
click at [454, 205] on select "Age Under 18 years old 18-24 years old 25-34 years old 35-44 years old 45-54 ye…" at bounding box center [339, 199] width 263 height 41
select select "45_54"
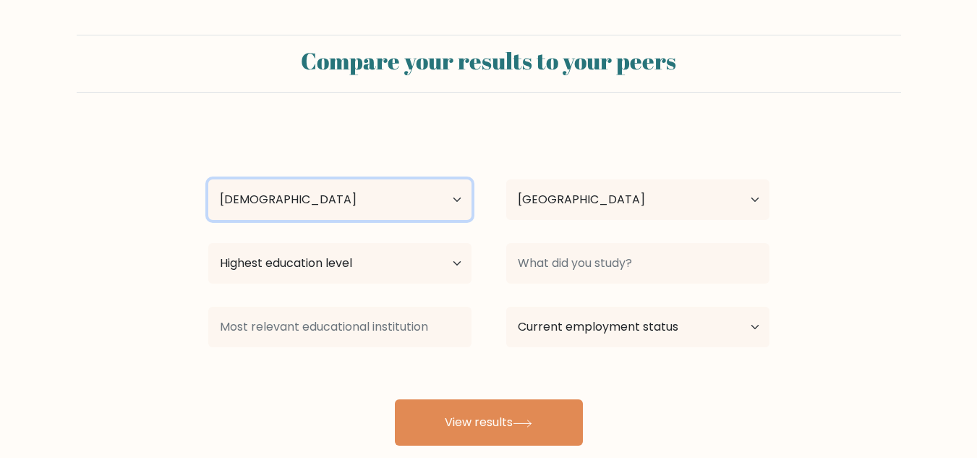
click at [208, 179] on select "Age Under 18 years old 18-24 years old 25-34 years old 35-44 years old 45-54 ye…" at bounding box center [339, 199] width 263 height 41
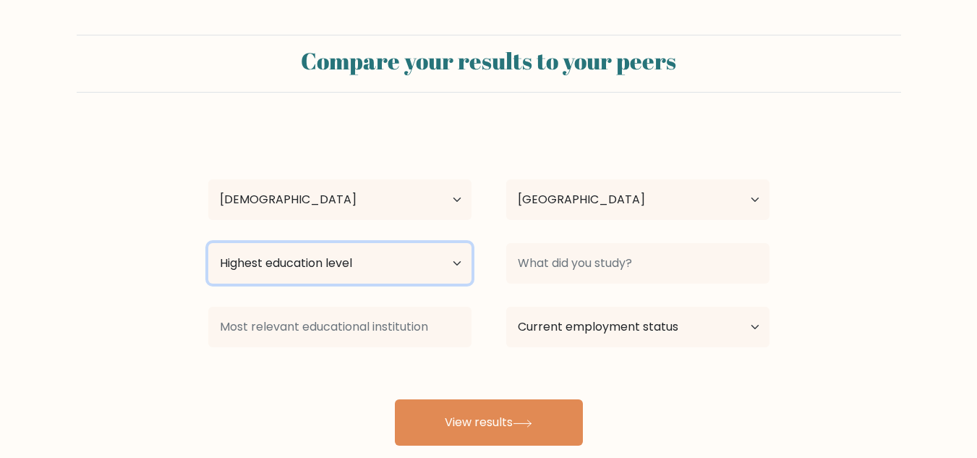
click at [454, 262] on select "Highest education level No schooling Primary Lower Secondary Upper Secondary Oc…" at bounding box center [339, 263] width 263 height 41
select select "bachelors_degree"
click at [208, 243] on select "Highest education level No schooling Primary Lower Secondary Upper Secondary Oc…" at bounding box center [339, 263] width 263 height 41
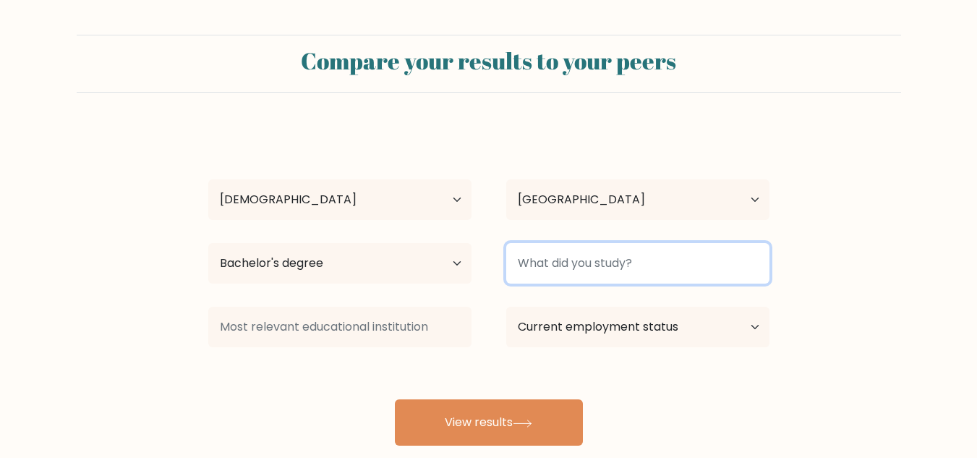
click at [637, 268] on input at bounding box center [637, 263] width 263 height 41
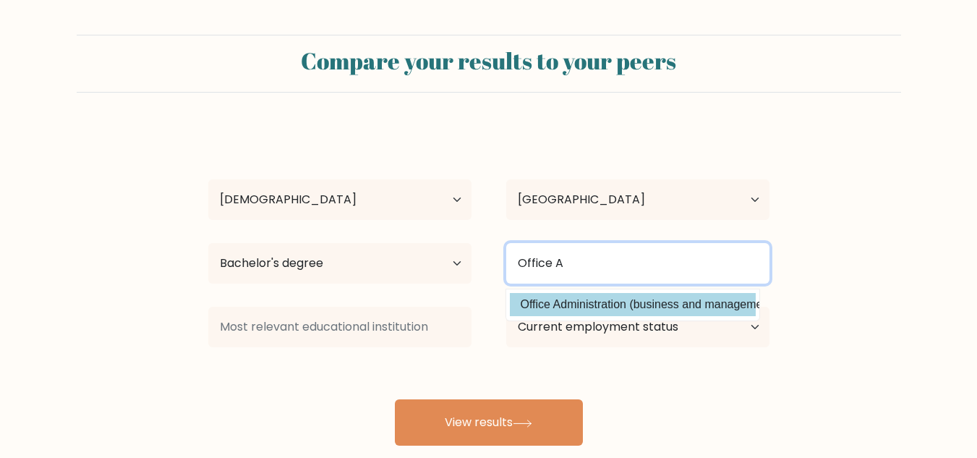
type input "Office A"
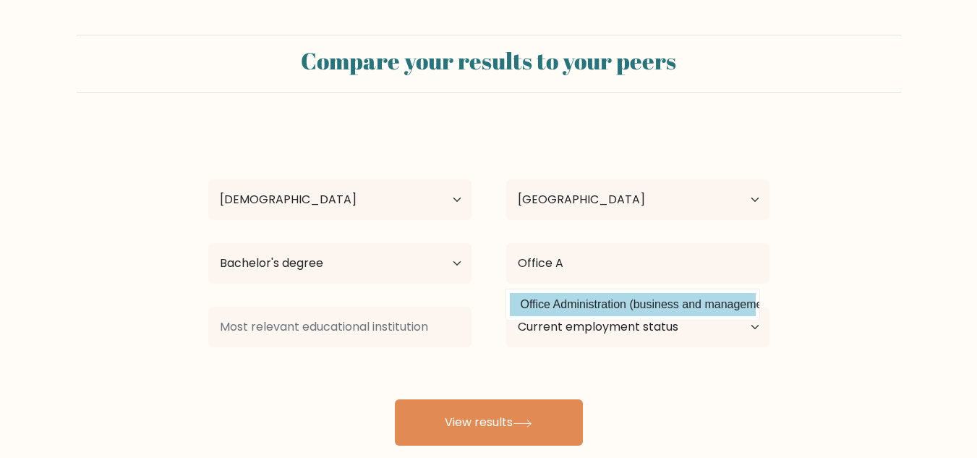
click at [612, 302] on div "Eleanor Vitan Age Under 18 years old 18-24 years old 25-34 years old 35-44 year…" at bounding box center [489, 286] width 579 height 318
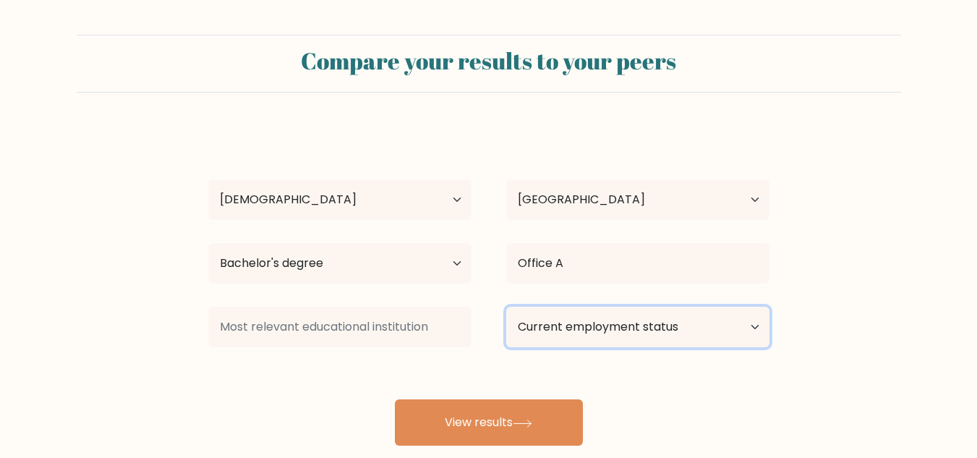
click at [621, 333] on select "Current employment status Employed Student Retired Other / prefer not to answer" at bounding box center [637, 327] width 263 height 41
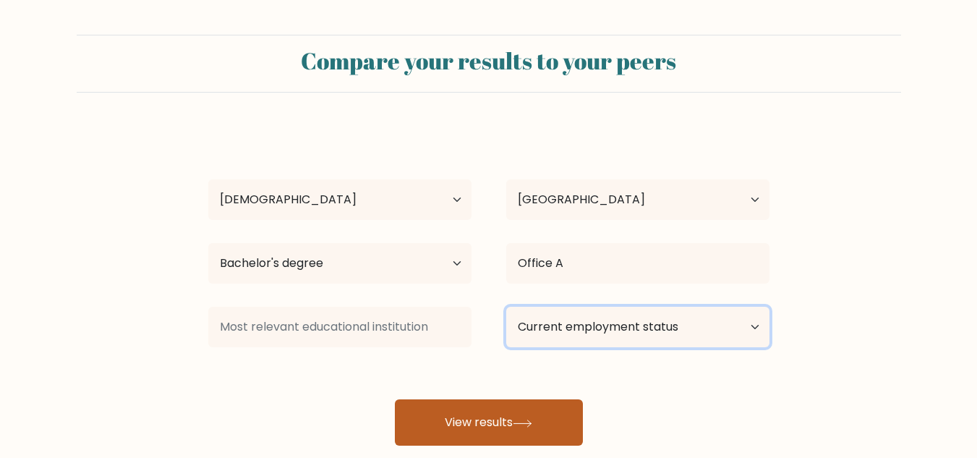
select select "other"
click at [506, 307] on select "Current employment status Employed Student Retired Other / prefer not to answer" at bounding box center [637, 327] width 263 height 41
click at [422, 431] on button "View results" at bounding box center [489, 422] width 188 height 46
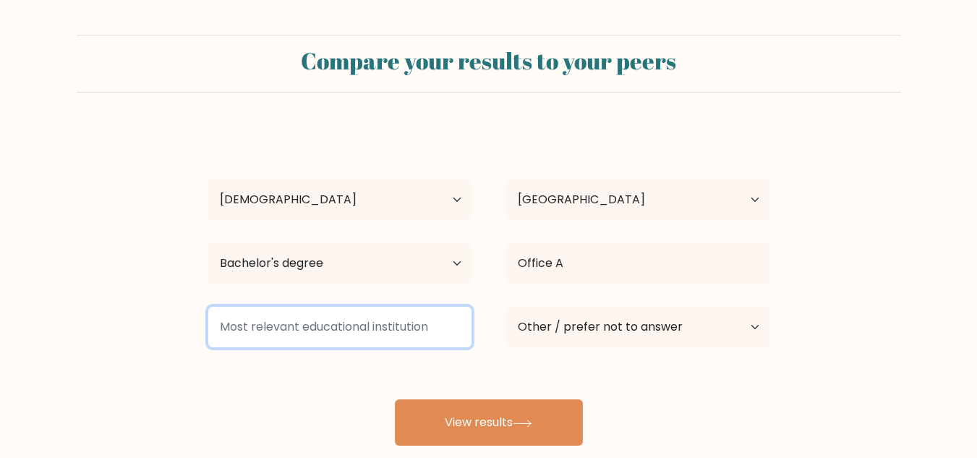
click at [322, 322] on input at bounding box center [339, 327] width 263 height 41
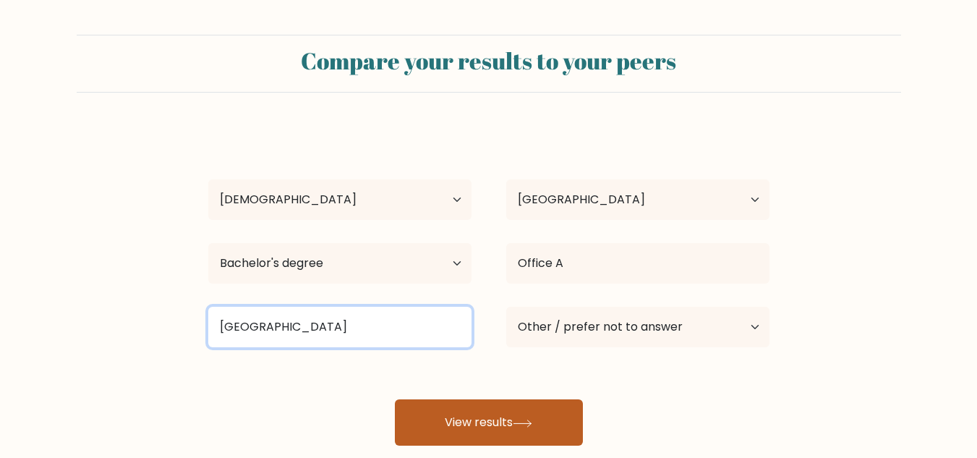
type input "Polytechnic University of the Philippines"
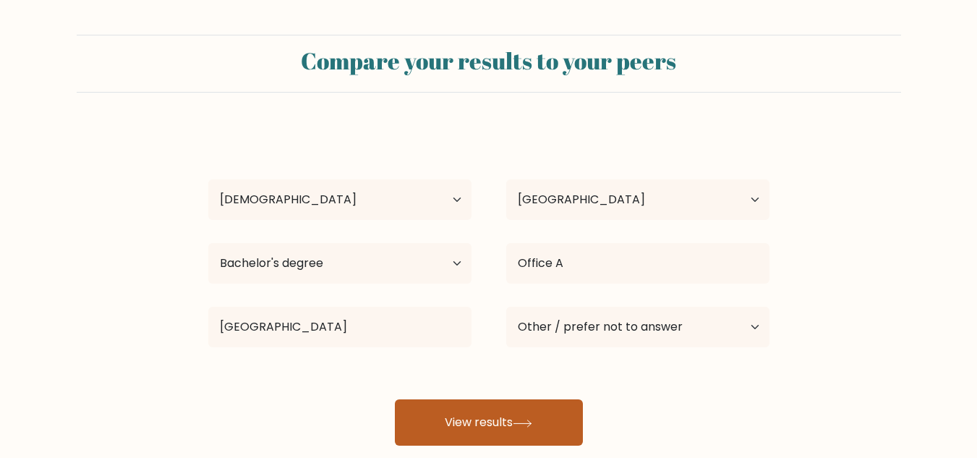
click at [493, 412] on button "View results" at bounding box center [489, 422] width 188 height 46
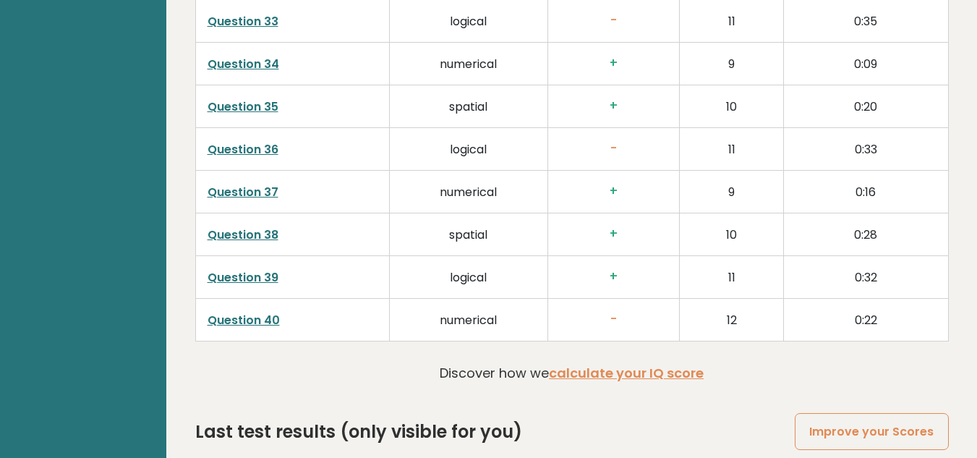
scroll to position [3713, 0]
